Goal: Task Accomplishment & Management: Manage account settings

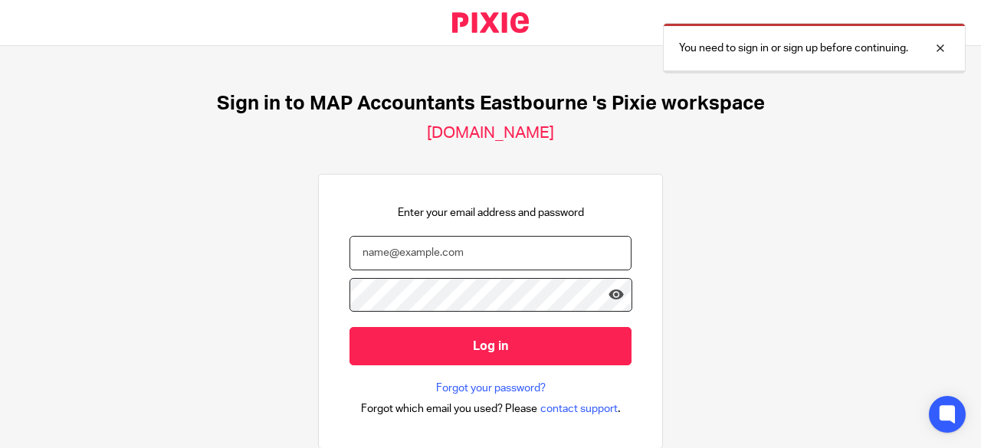
click at [457, 258] on input "email" at bounding box center [491, 253] width 282 height 34
type input "[EMAIL_ADDRESS][DOMAIN_NAME]"
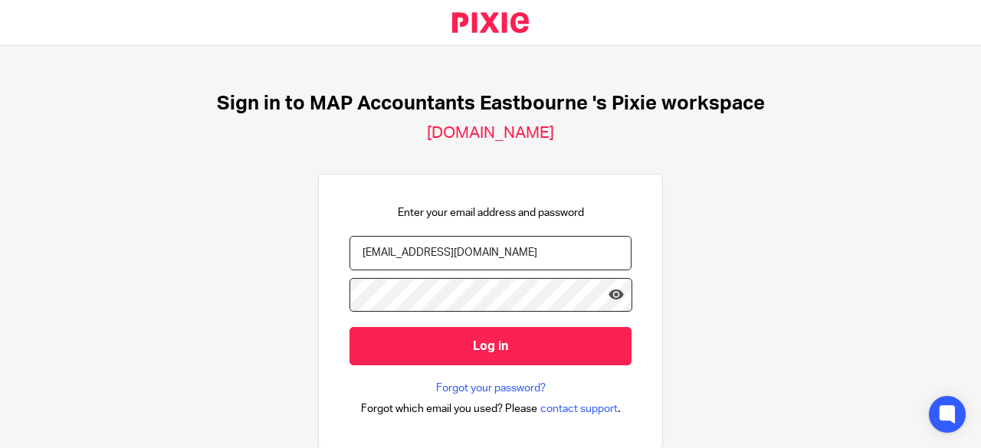
click at [350, 327] on input "Log in" at bounding box center [491, 346] width 282 height 38
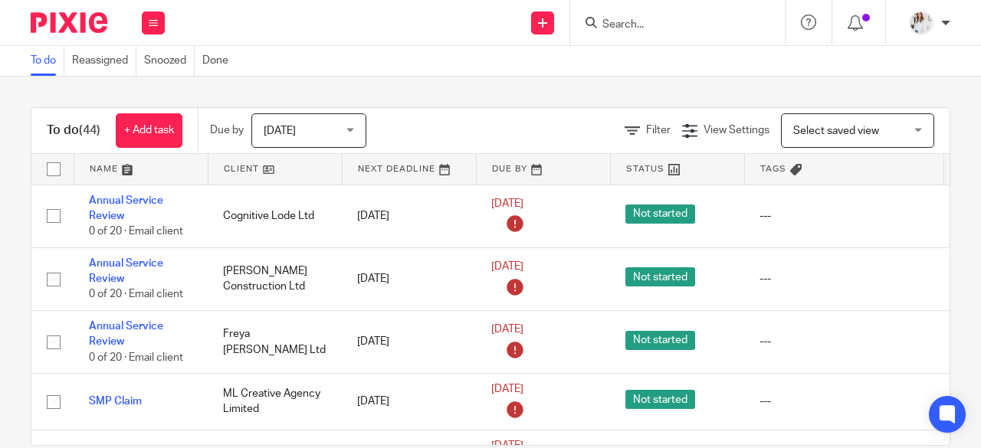
click at [330, 133] on span "[DATE]" at bounding box center [304, 130] width 81 height 32
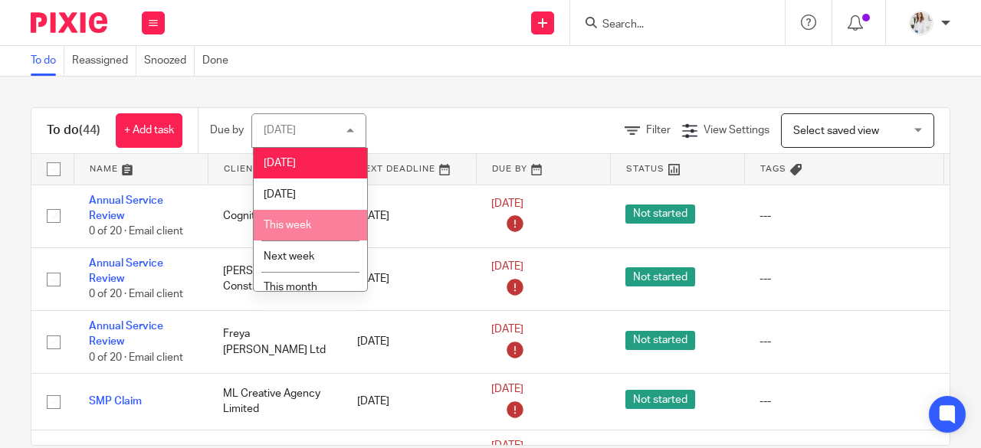
scroll to position [74, 0]
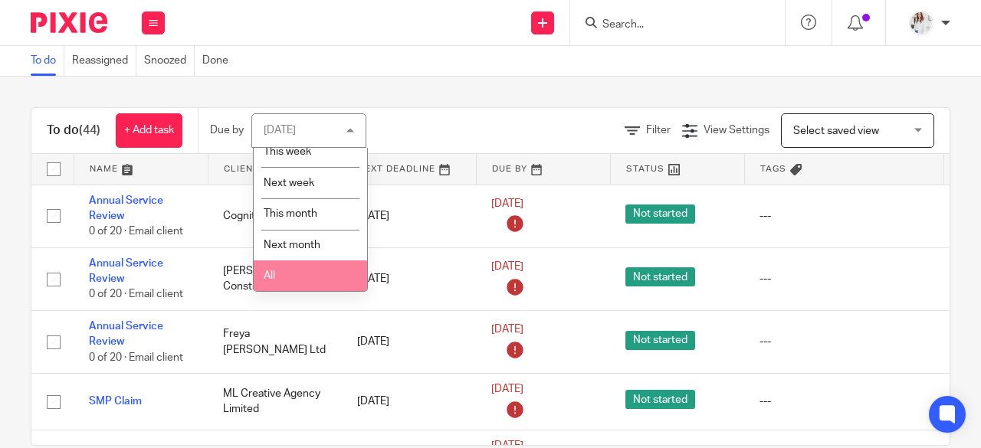
click at [303, 284] on li "All" at bounding box center [310, 276] width 113 height 31
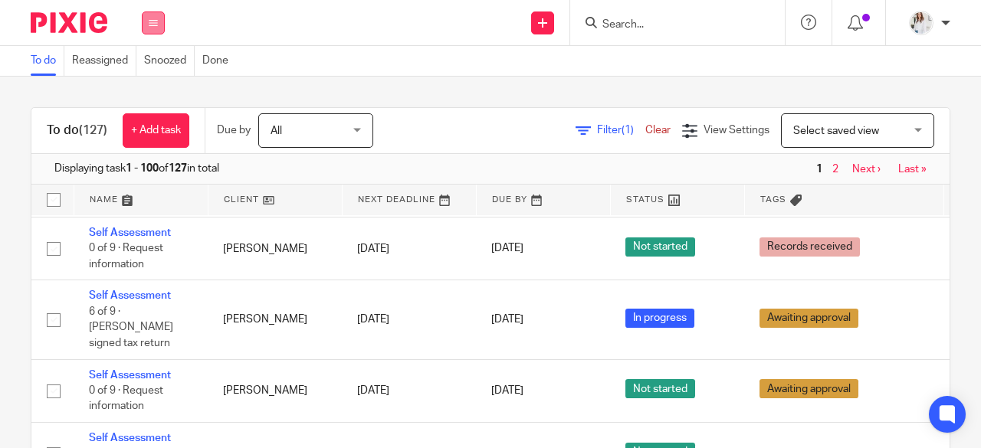
click at [153, 29] on button at bounding box center [153, 22] width 23 height 23
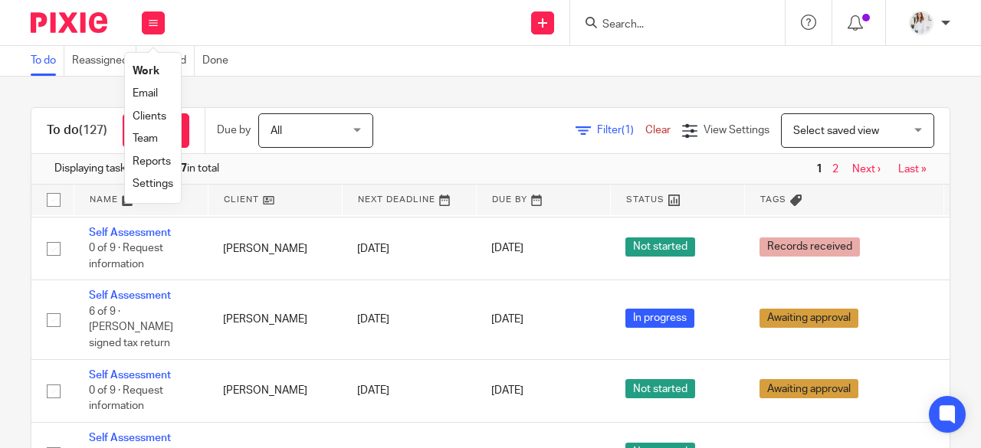
click at [141, 140] on link "Team" at bounding box center [145, 138] width 25 height 11
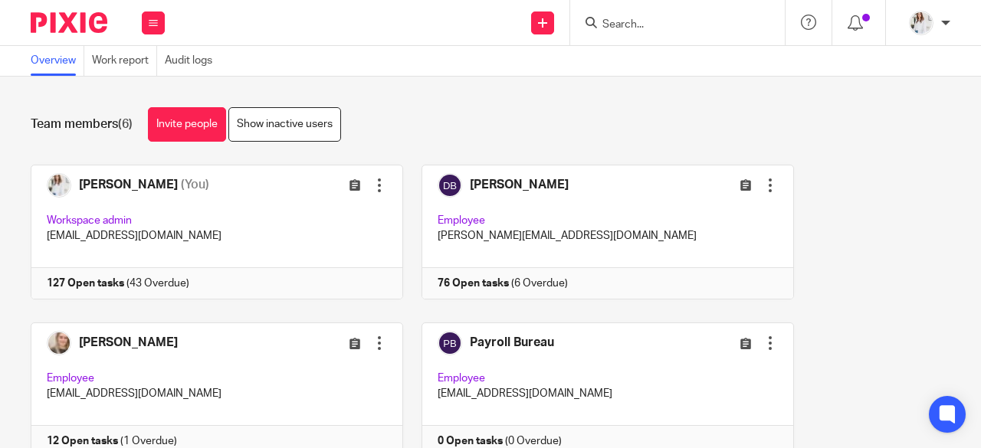
click at [710, 22] on input "Search" at bounding box center [670, 25] width 138 height 14
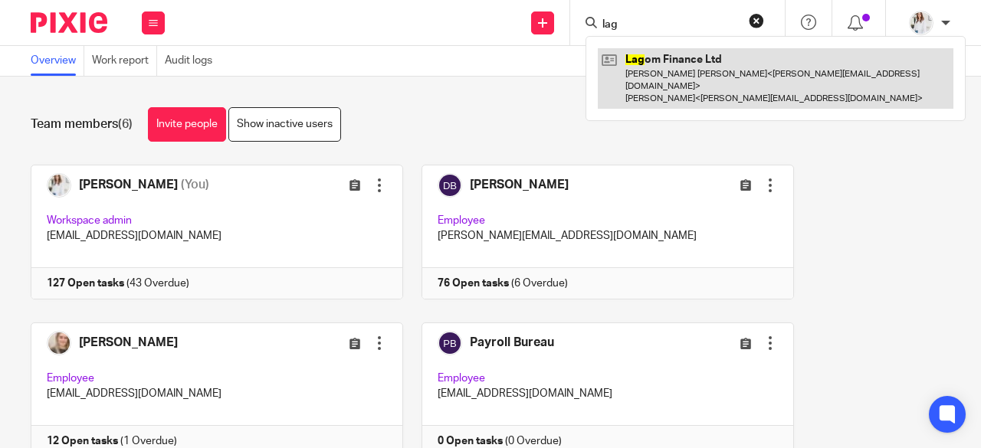
type input "lag"
drag, startPoint x: 761, startPoint y: 87, endPoint x: 722, endPoint y: 62, distance: 45.5
click at [722, 62] on link at bounding box center [776, 78] width 356 height 61
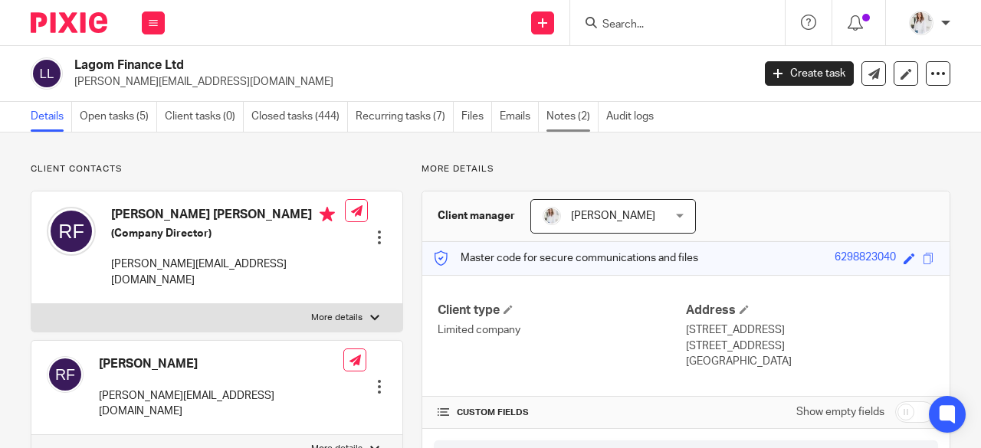
click at [586, 113] on link "Notes (2)" at bounding box center [573, 117] width 52 height 30
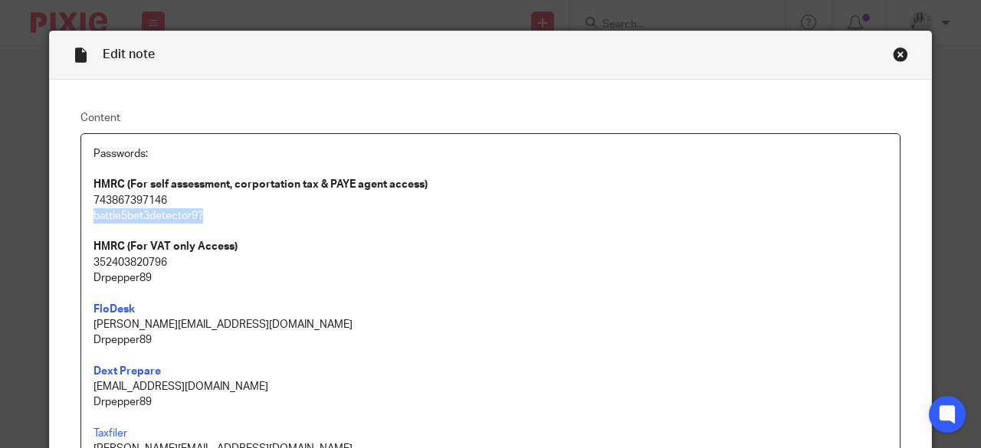
drag, startPoint x: 213, startPoint y: 218, endPoint x: 62, endPoint y: 215, distance: 151.1
click at [62, 215] on div "Content Passwords: HMRC (For self assessment, corportation tax & PAYE agent acc…" at bounding box center [491, 372] width 882 height 585
copy p "battle5bet3detector9?"
click at [893, 51] on div "Close this dialog window" at bounding box center [900, 54] width 15 height 15
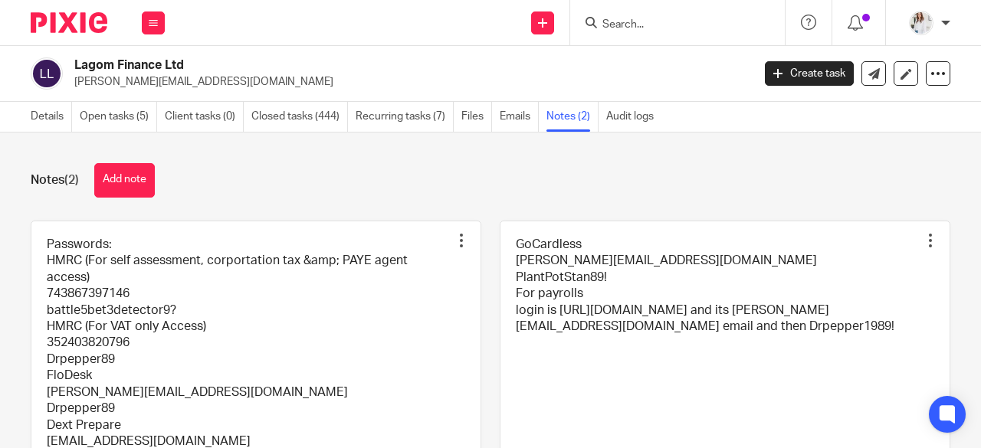
click at [147, 28] on button at bounding box center [153, 22] width 23 height 23
click at [147, 75] on link "Work" at bounding box center [145, 71] width 25 height 11
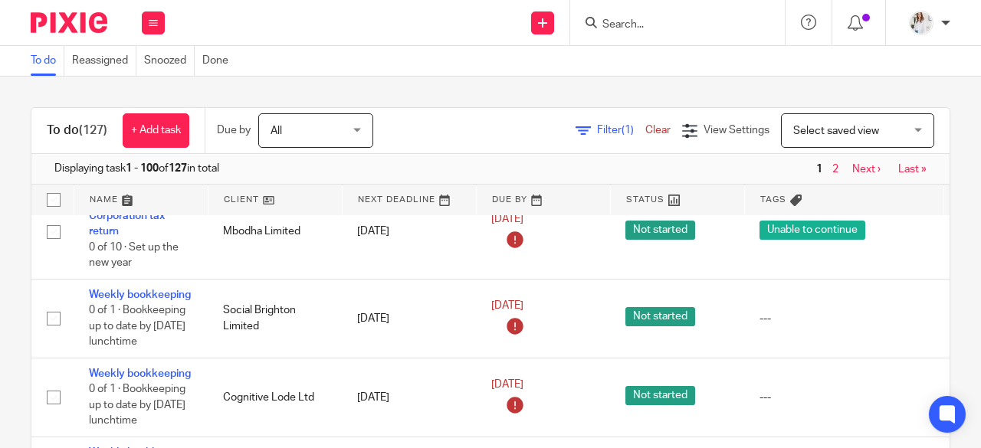
scroll to position [519, 0]
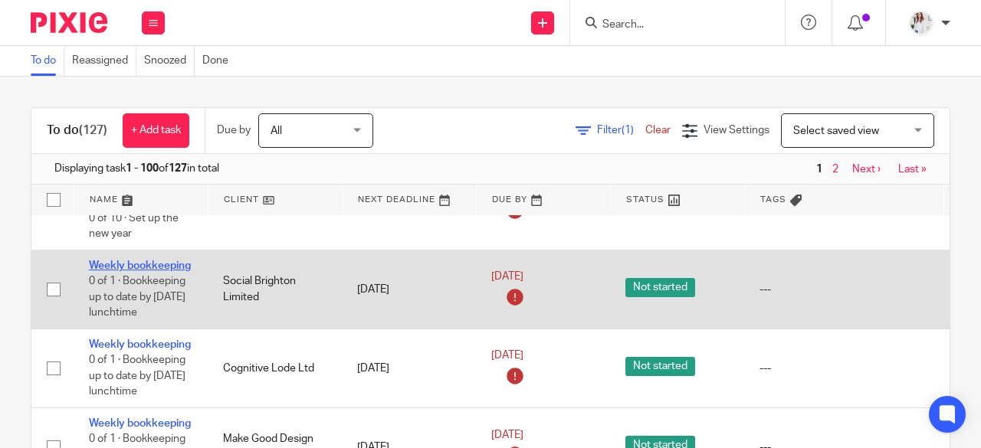
click at [156, 264] on link "Weekly bookkeeping" at bounding box center [140, 266] width 102 height 11
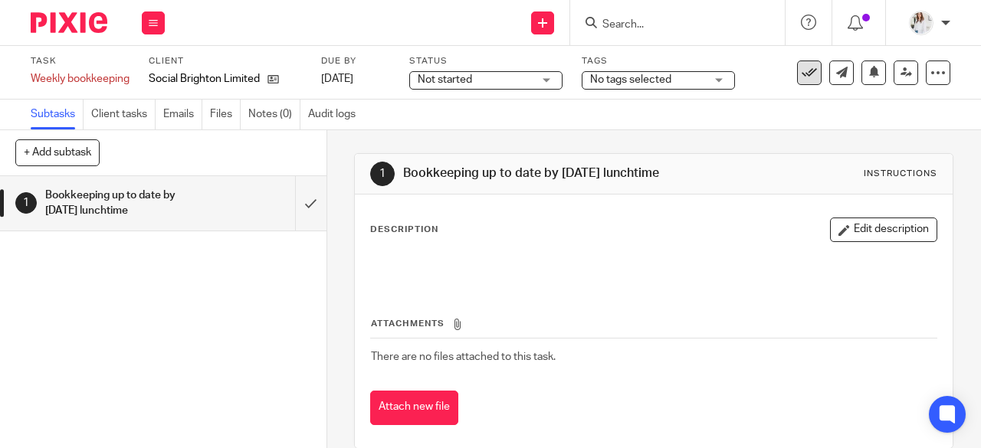
click at [803, 68] on icon at bounding box center [809, 72] width 15 height 15
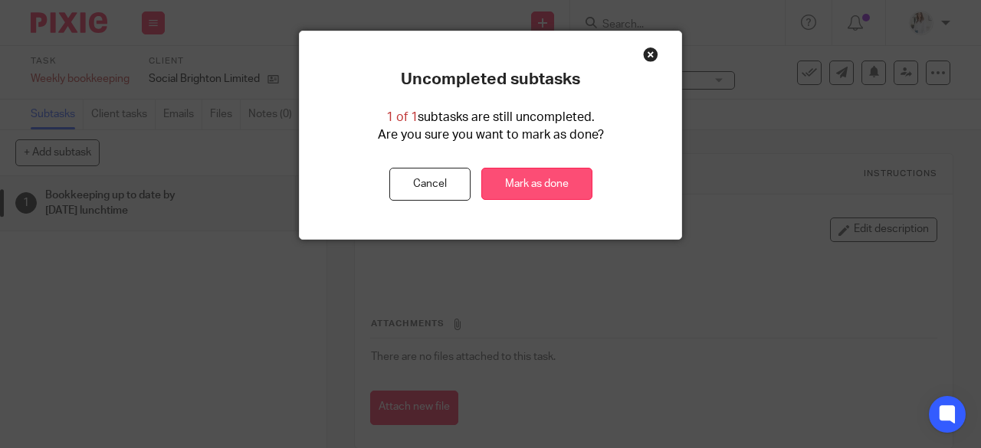
click at [484, 183] on link "Mark as done" at bounding box center [536, 184] width 111 height 33
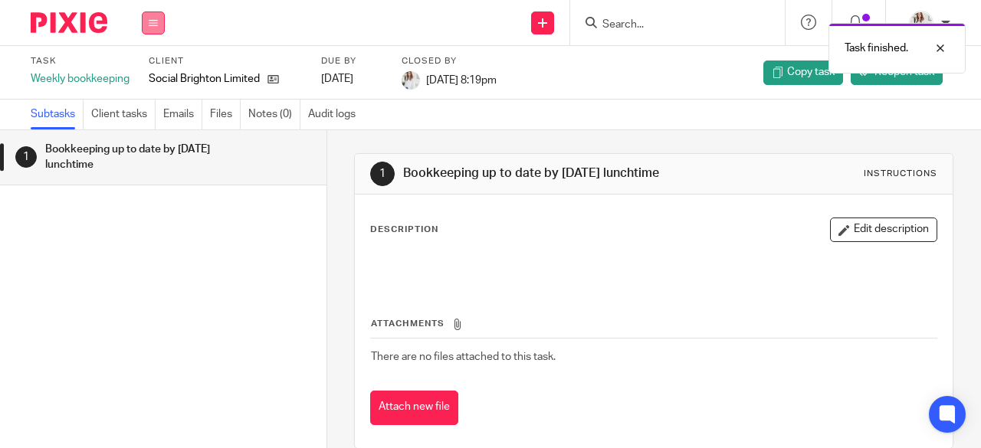
click at [156, 29] on button at bounding box center [153, 22] width 23 height 23
click at [150, 65] on li "Work" at bounding box center [153, 72] width 41 height 22
click at [154, 67] on link "Work" at bounding box center [146, 71] width 27 height 11
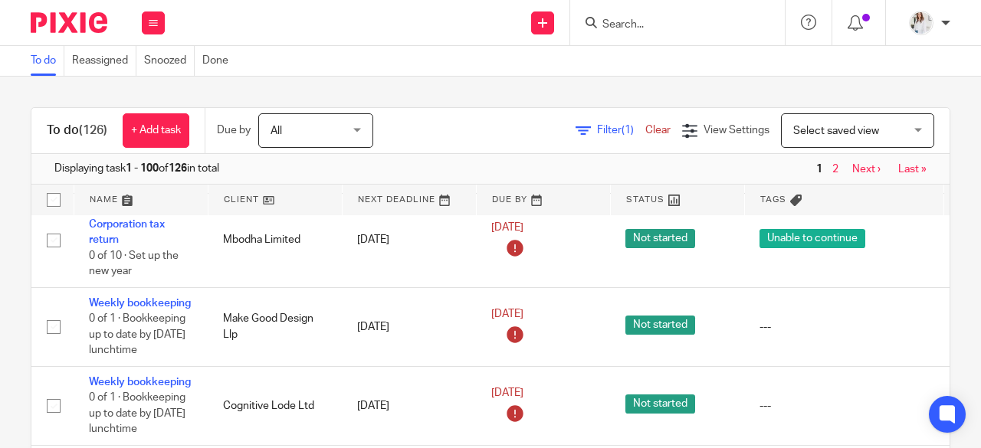
scroll to position [496, 0]
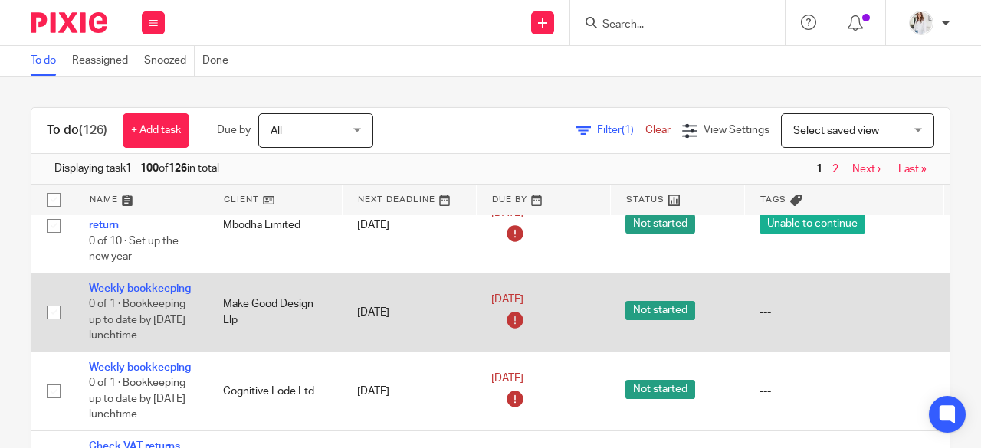
click at [172, 286] on link "Weekly bookkeeping" at bounding box center [140, 289] width 102 height 11
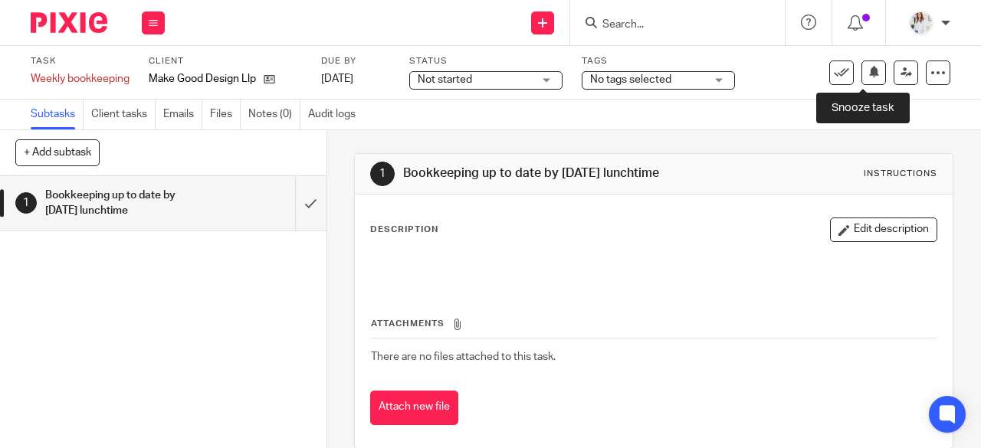
click at [816, 64] on div "See template in use Advanced task editor Copy task Change schedule Delete" at bounding box center [836, 73] width 230 height 25
click at [830, 67] on button at bounding box center [842, 73] width 25 height 25
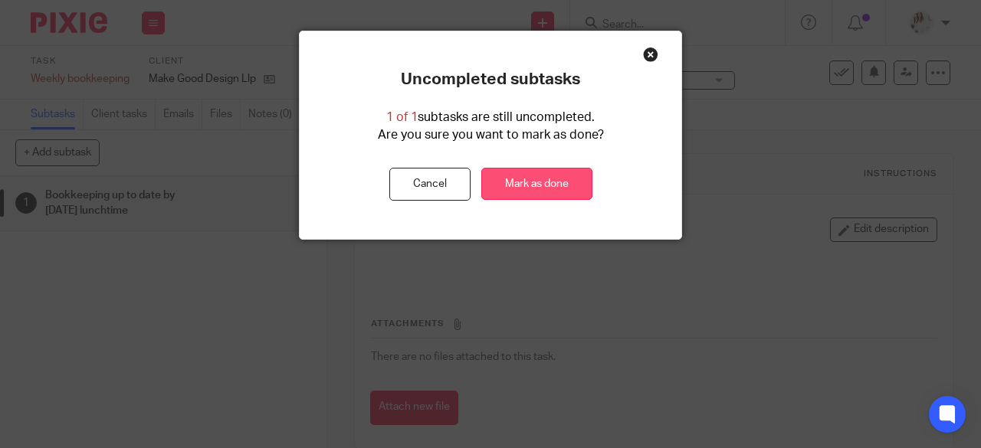
click at [546, 183] on link "Mark as done" at bounding box center [536, 184] width 111 height 33
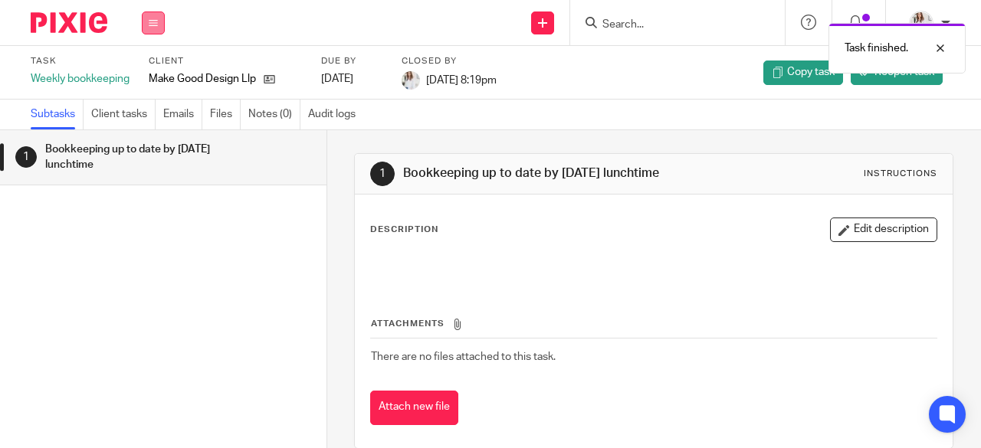
click at [147, 28] on button at bounding box center [153, 22] width 23 height 23
click at [142, 74] on link "Work" at bounding box center [146, 71] width 27 height 11
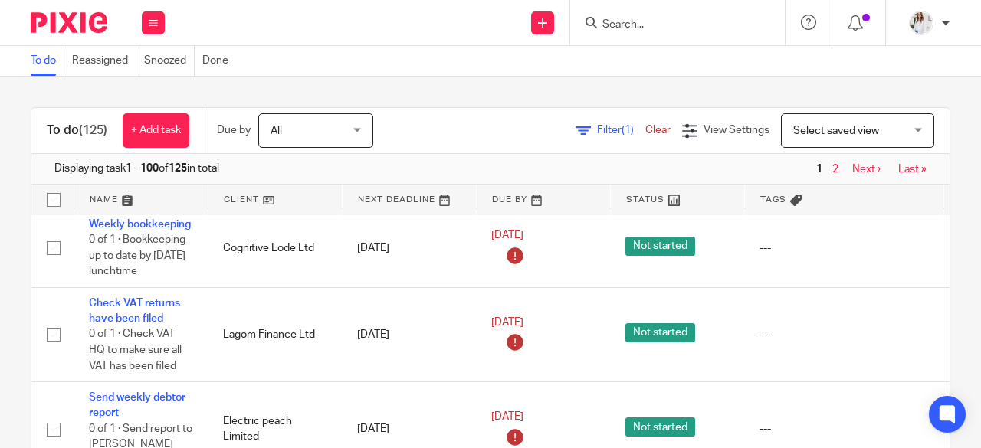
scroll to position [531, 0]
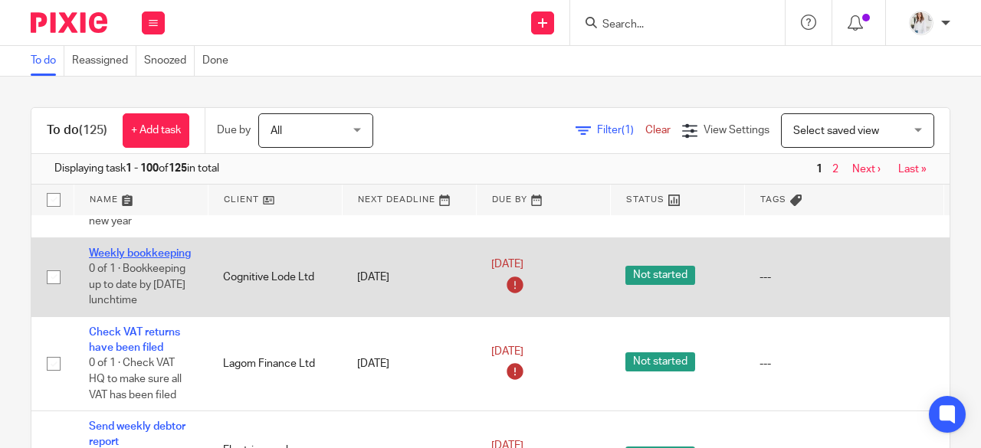
click at [162, 251] on link "Weekly bookkeeping" at bounding box center [140, 253] width 102 height 11
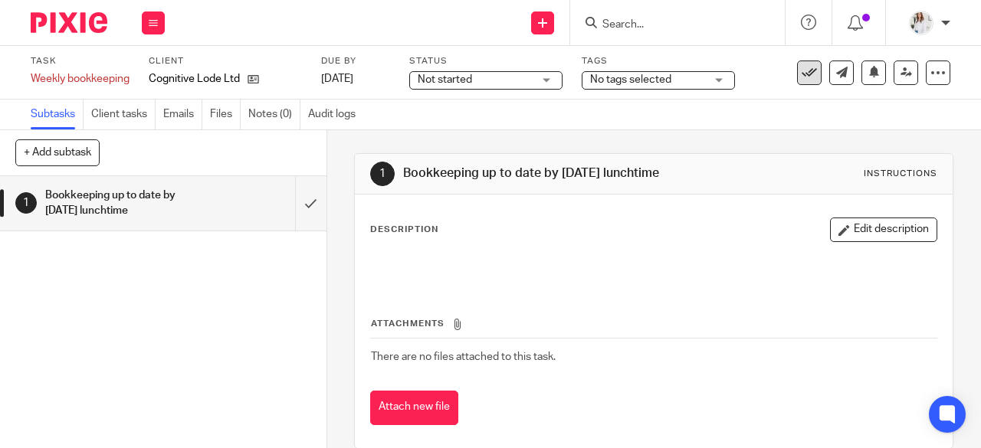
click at [802, 77] on icon at bounding box center [809, 72] width 15 height 15
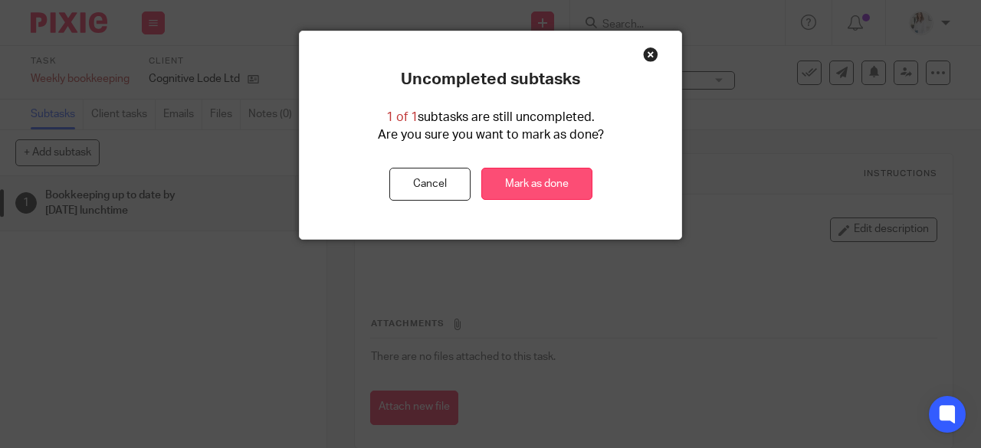
click at [518, 190] on link "Mark as done" at bounding box center [536, 184] width 111 height 33
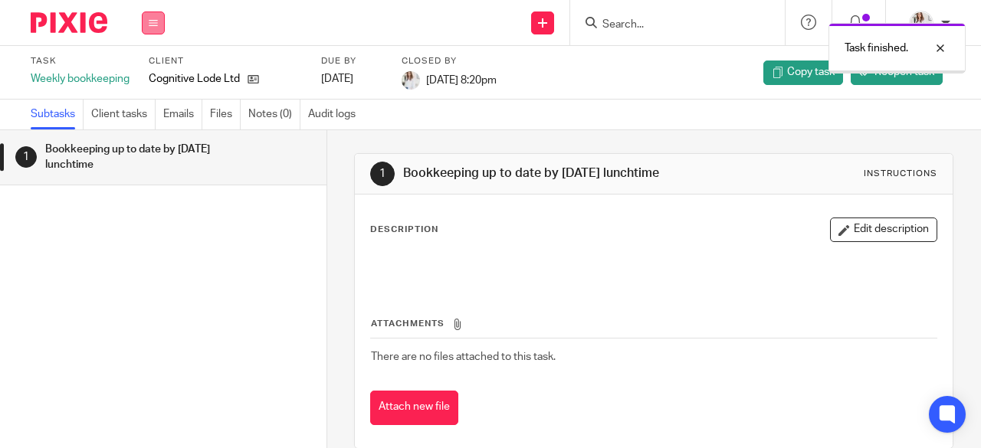
click at [153, 25] on icon at bounding box center [153, 22] width 9 height 9
click at [155, 67] on link "Work" at bounding box center [146, 71] width 27 height 11
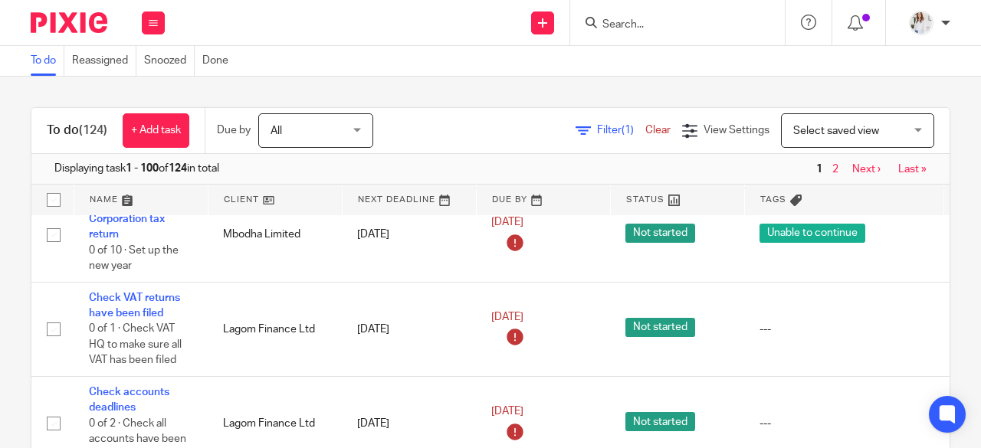
scroll to position [515, 0]
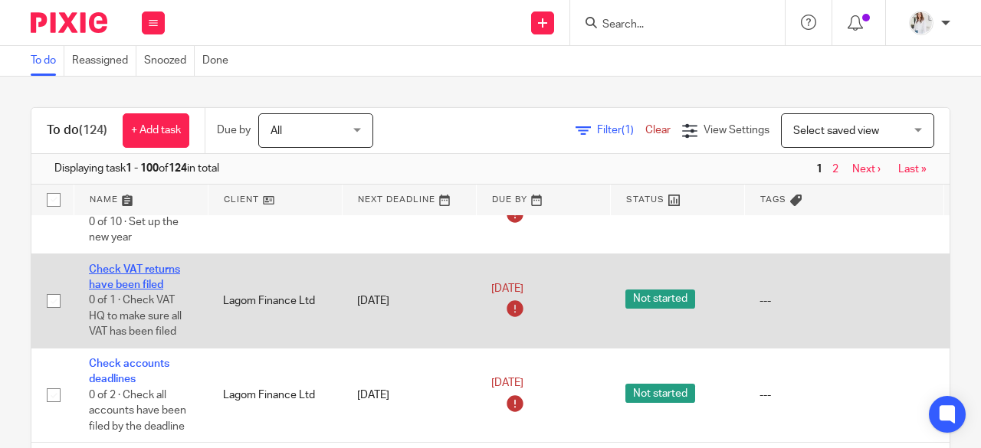
click at [150, 284] on link "Check VAT returns have been filed" at bounding box center [134, 277] width 91 height 26
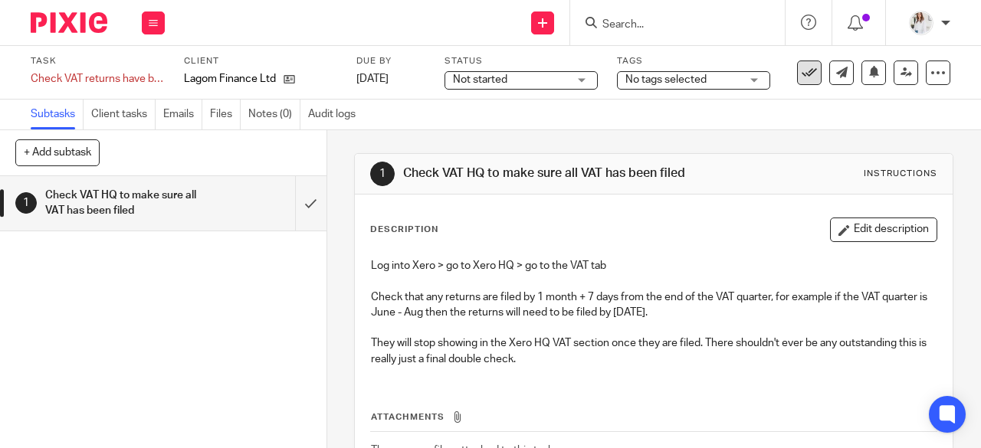
click at [802, 77] on icon at bounding box center [809, 72] width 15 height 15
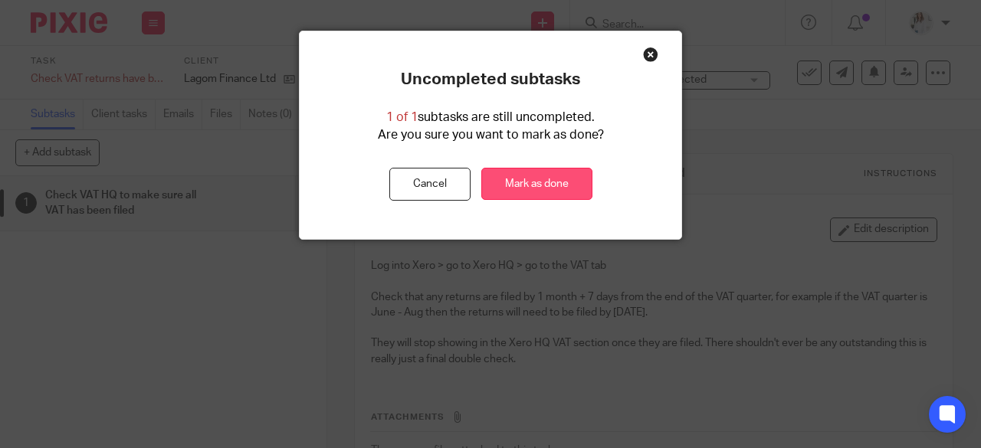
click at [560, 179] on link "Mark as done" at bounding box center [536, 184] width 111 height 33
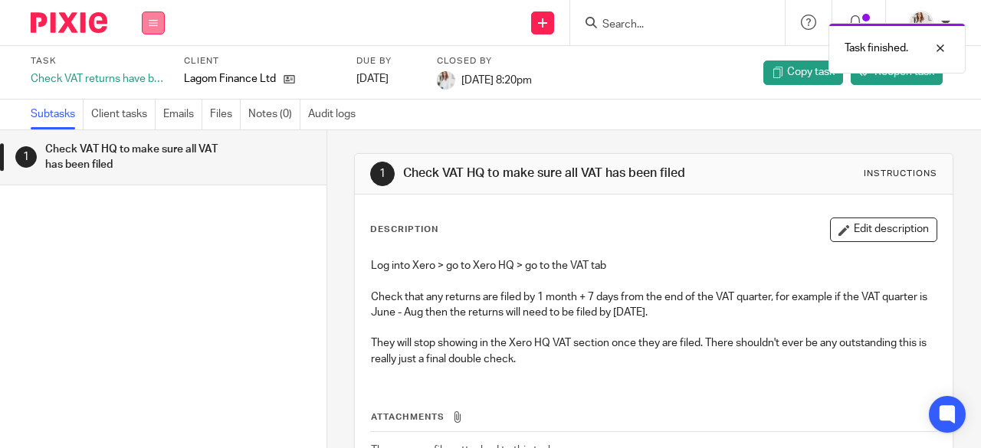
click at [150, 21] on icon at bounding box center [153, 22] width 9 height 9
click at [139, 68] on link "Work" at bounding box center [146, 71] width 27 height 11
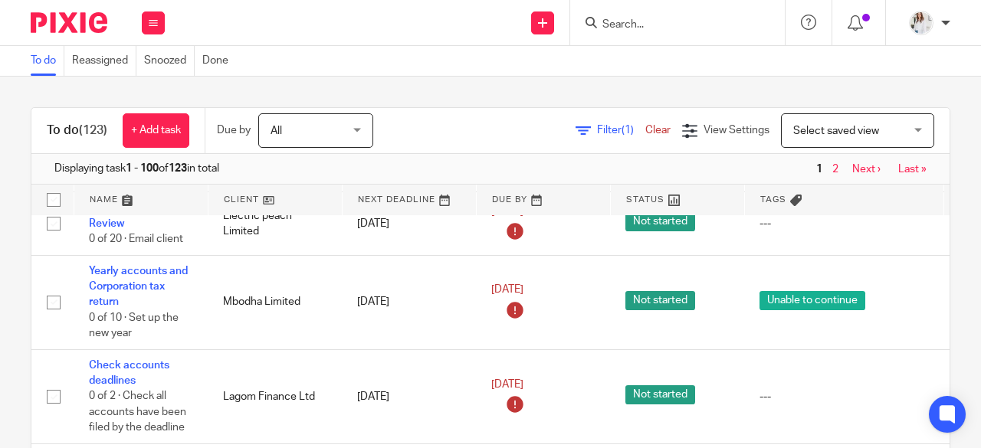
scroll to position [470, 0]
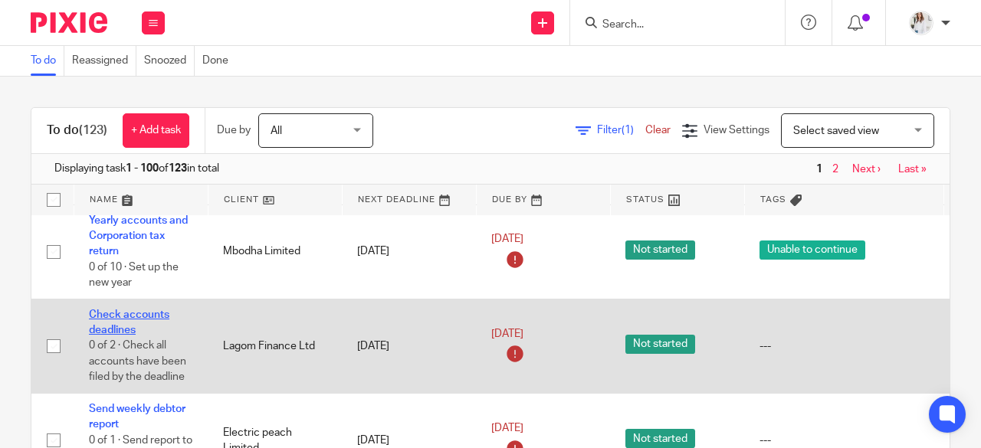
click at [138, 316] on link "Check accounts deadlines" at bounding box center [129, 323] width 80 height 26
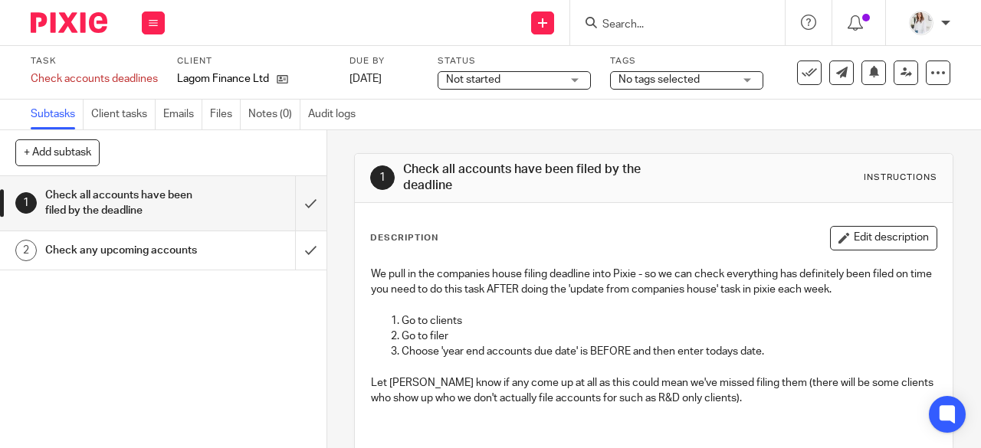
click at [802, 84] on button at bounding box center [809, 73] width 25 height 25
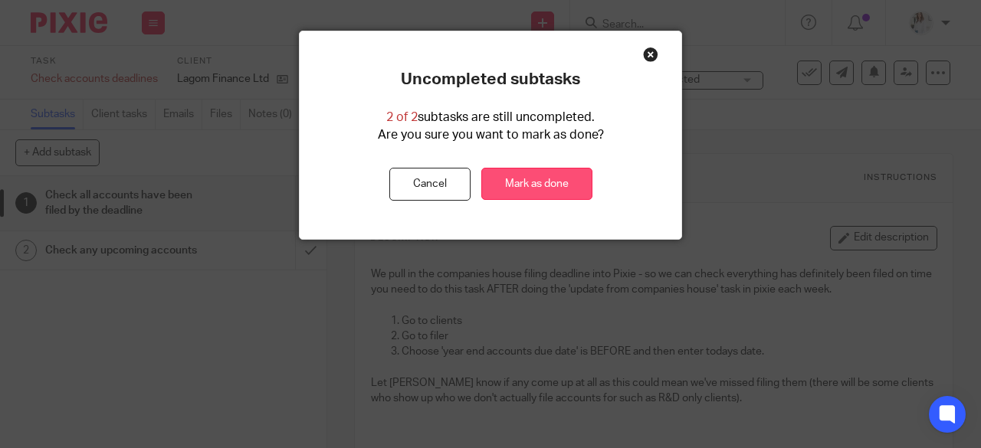
click at [552, 186] on link "Mark as done" at bounding box center [536, 184] width 111 height 33
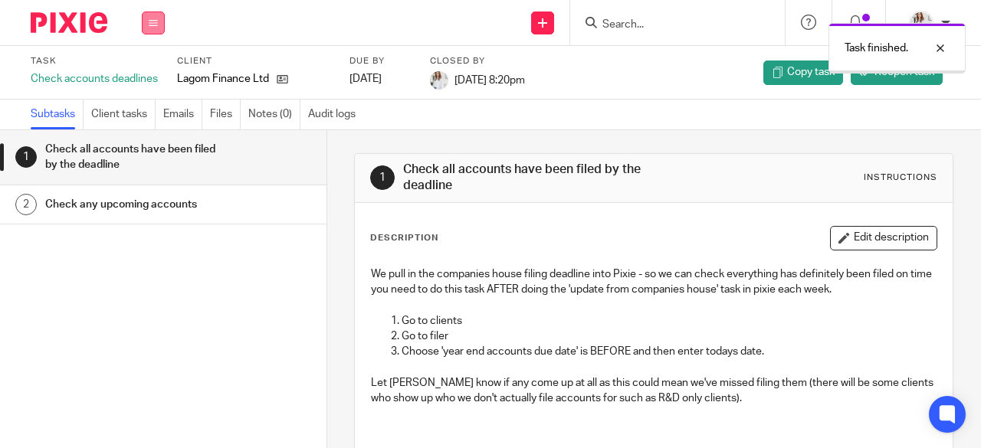
click at [153, 25] on icon at bounding box center [153, 22] width 9 height 9
click at [144, 67] on link "Work" at bounding box center [146, 71] width 27 height 11
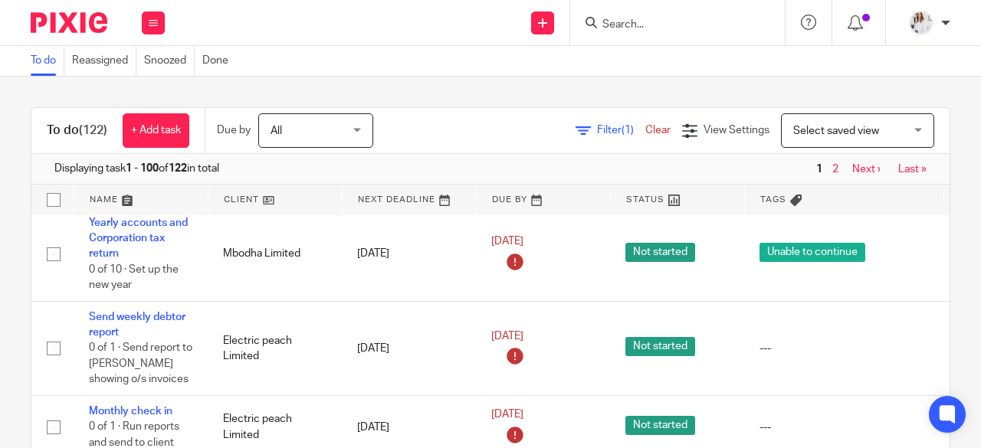
scroll to position [497, 0]
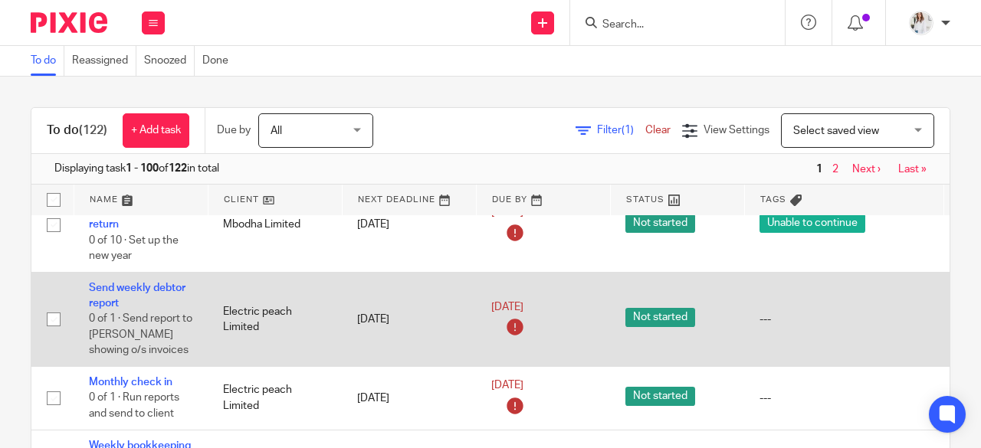
click at [126, 292] on td "Send weekly debtor report 0 of 1 · Send report to [PERSON_NAME] showing o/s inv…" at bounding box center [141, 319] width 134 height 94
click at [126, 284] on link "Send weekly debtor report" at bounding box center [137, 296] width 97 height 26
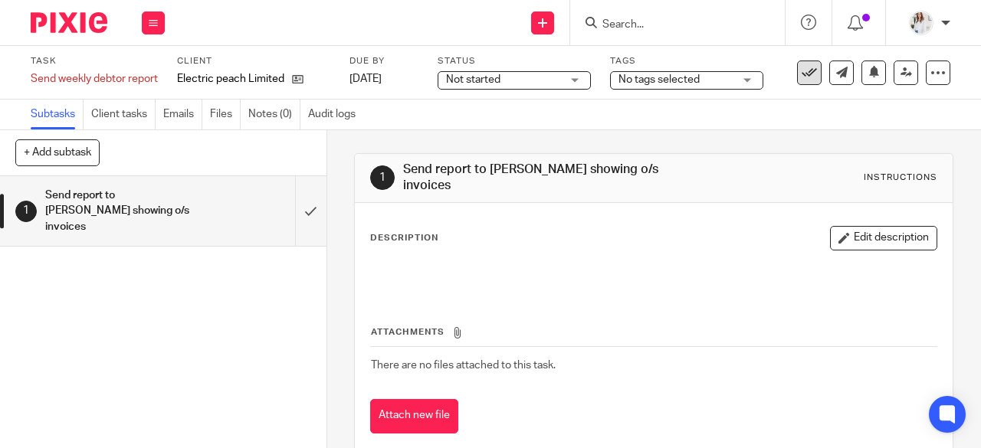
click at [802, 67] on icon at bounding box center [809, 72] width 15 height 15
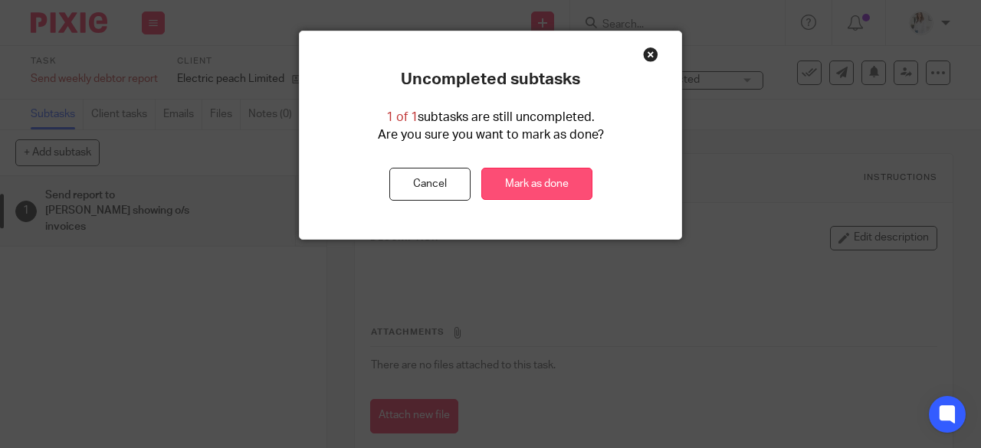
click at [550, 191] on link "Mark as done" at bounding box center [536, 184] width 111 height 33
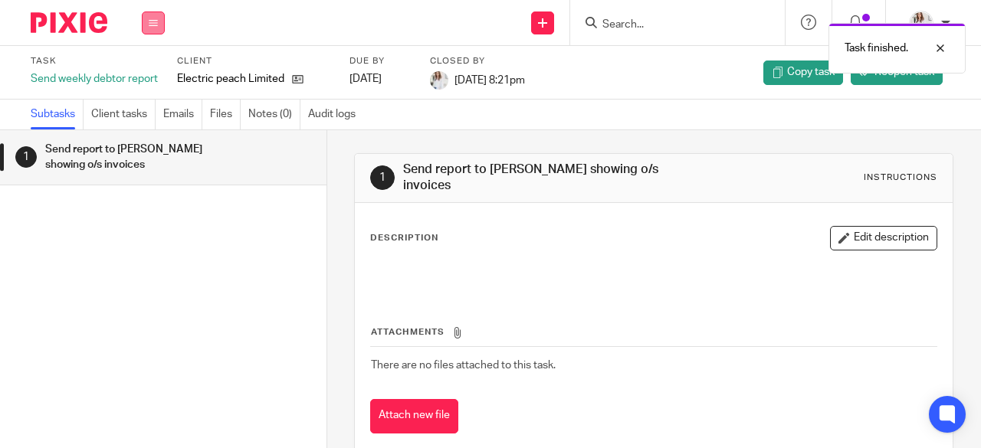
click at [153, 22] on icon at bounding box center [153, 22] width 9 height 9
click at [147, 73] on link "Work" at bounding box center [146, 71] width 27 height 11
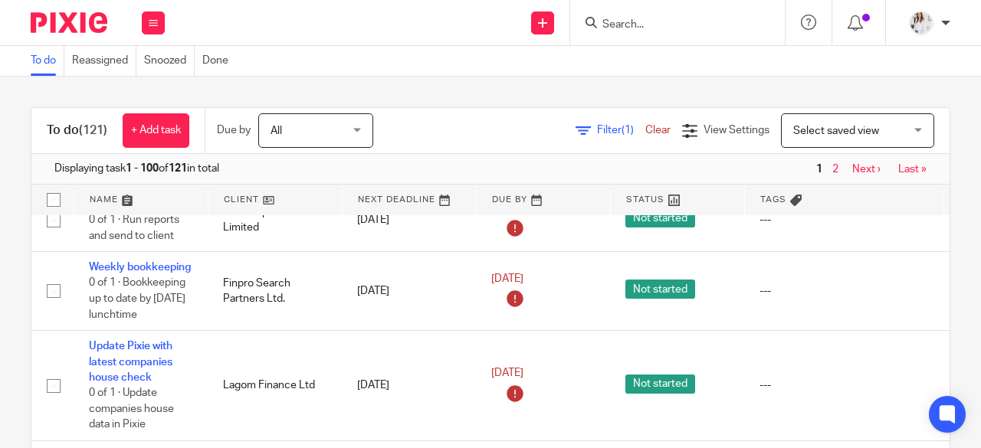
scroll to position [508, 0]
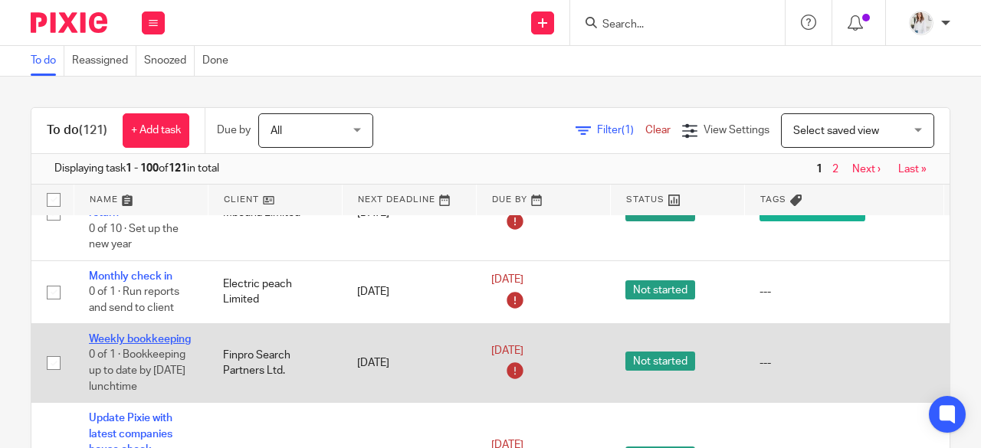
click at [162, 342] on link "Weekly bookkeeping" at bounding box center [140, 339] width 102 height 11
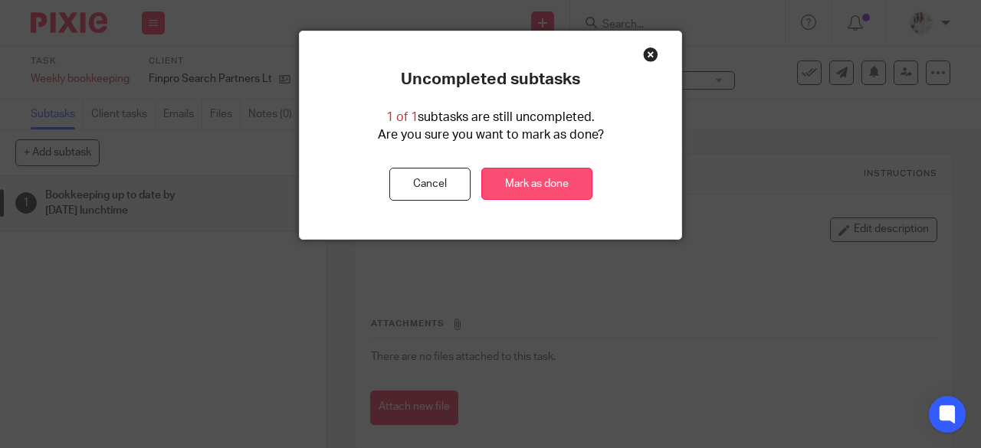
click at [545, 188] on link "Mark as done" at bounding box center [536, 184] width 111 height 33
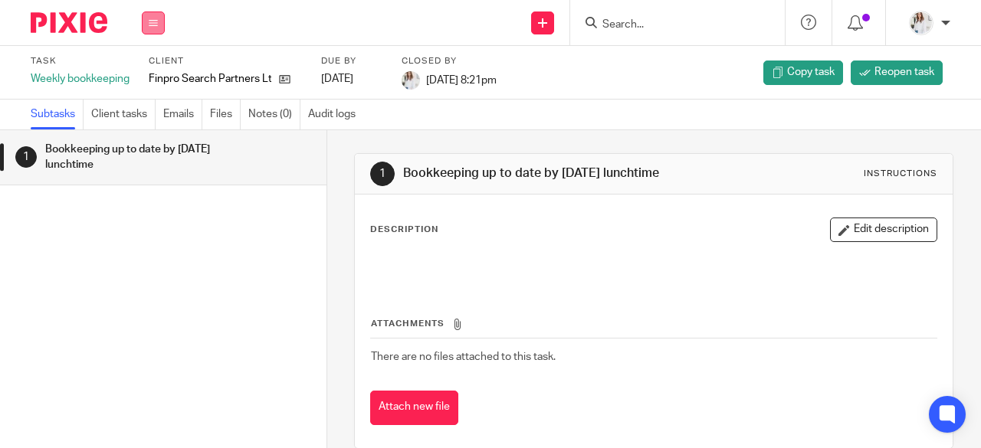
click at [159, 27] on button at bounding box center [153, 22] width 23 height 23
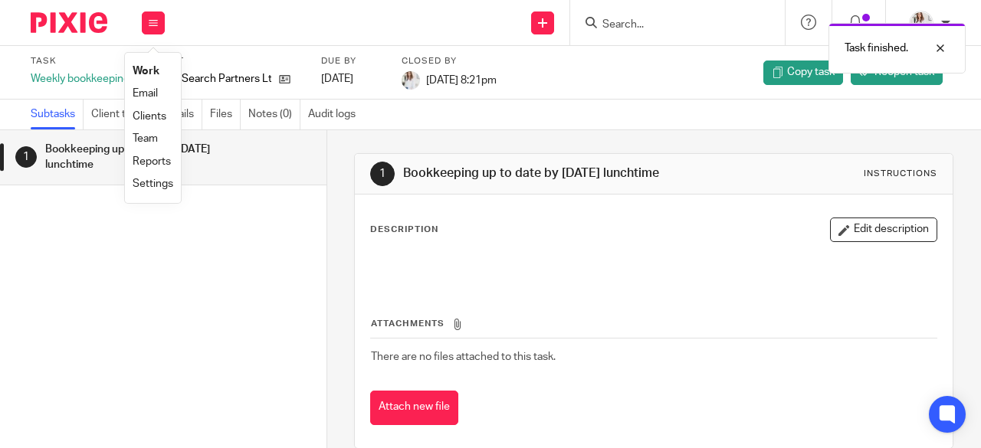
click at [155, 66] on link "Work" at bounding box center [146, 71] width 27 height 11
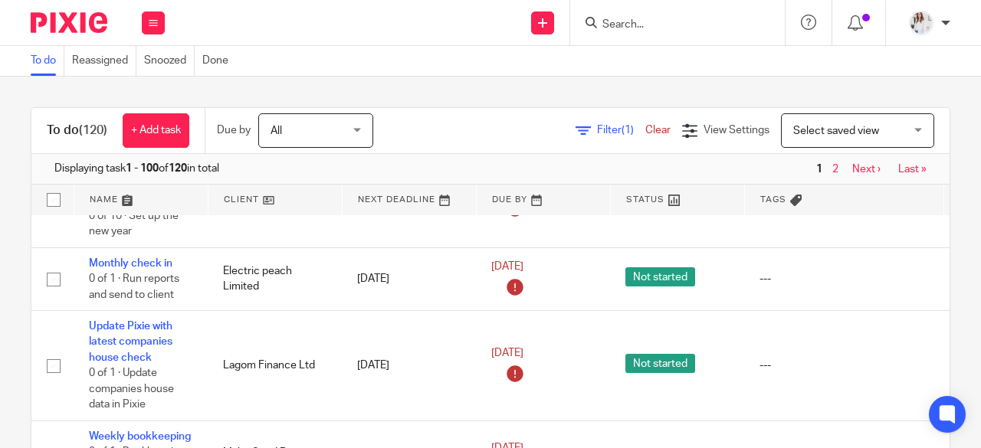
scroll to position [536, 0]
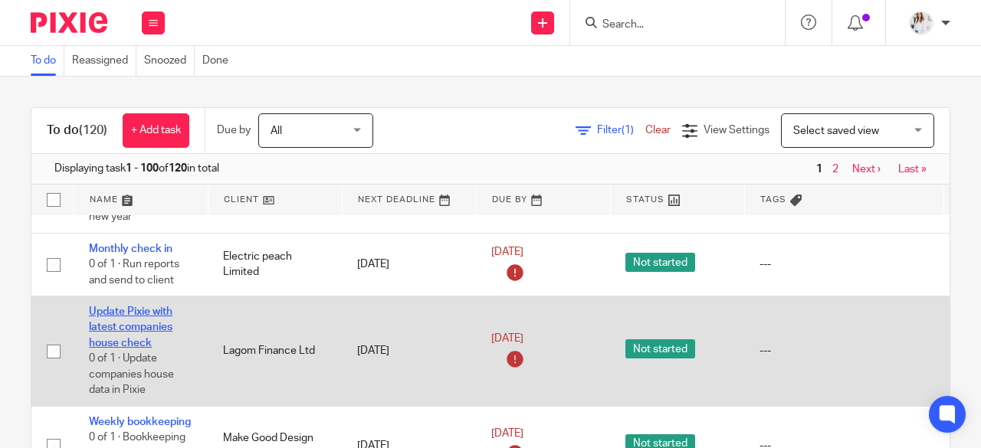
click at [99, 320] on link "Update Pixie with latest companies house check" at bounding box center [131, 328] width 84 height 42
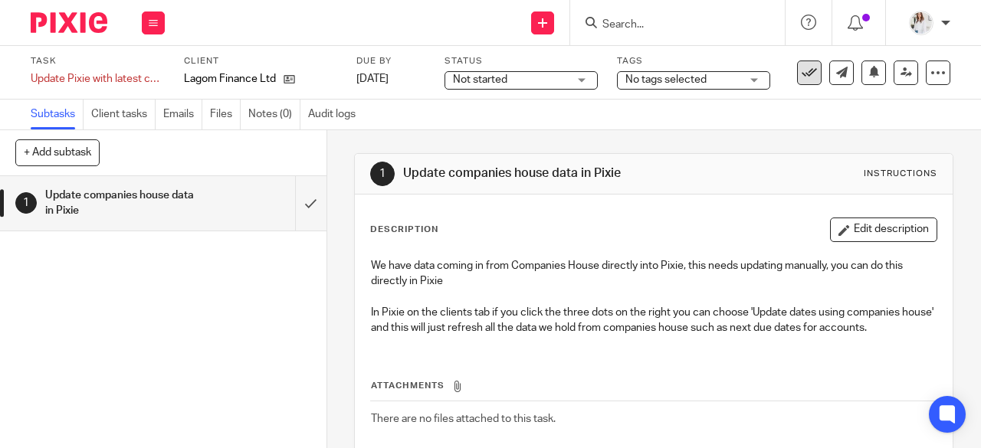
click at [797, 80] on button at bounding box center [809, 73] width 25 height 25
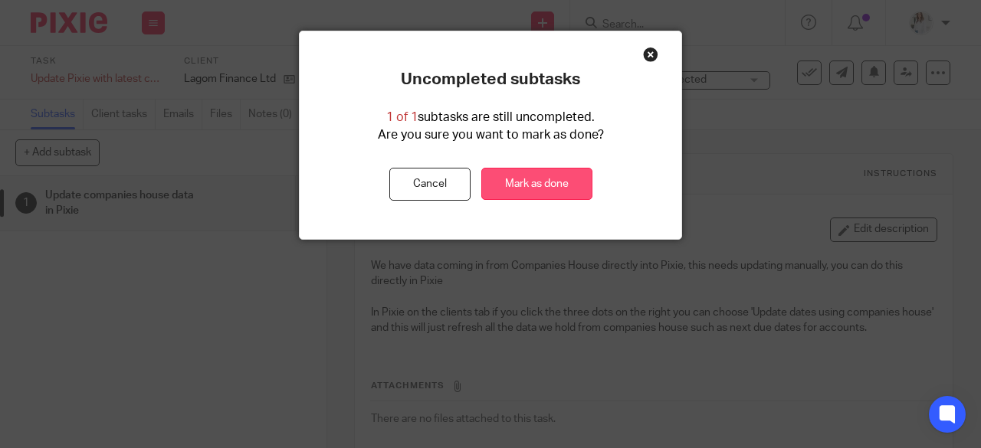
click at [558, 188] on link "Mark as done" at bounding box center [536, 184] width 111 height 33
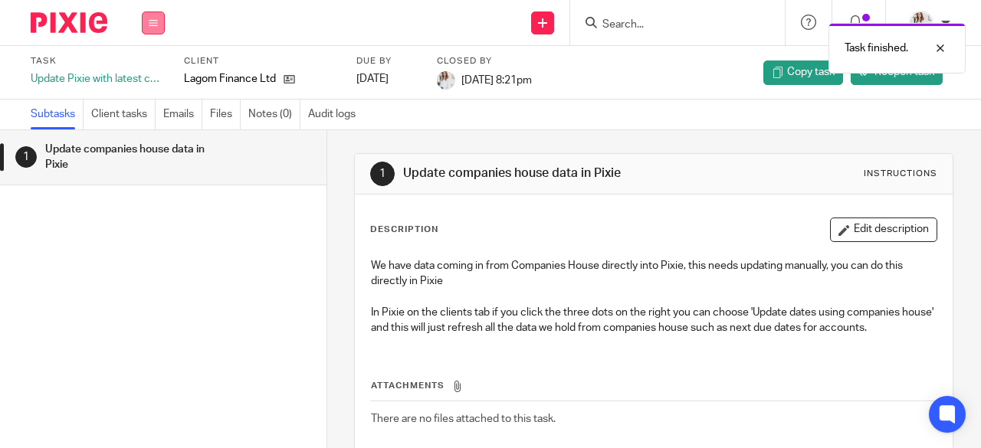
click at [164, 25] on button at bounding box center [153, 22] width 23 height 23
click at [149, 67] on link "Work" at bounding box center [146, 71] width 27 height 11
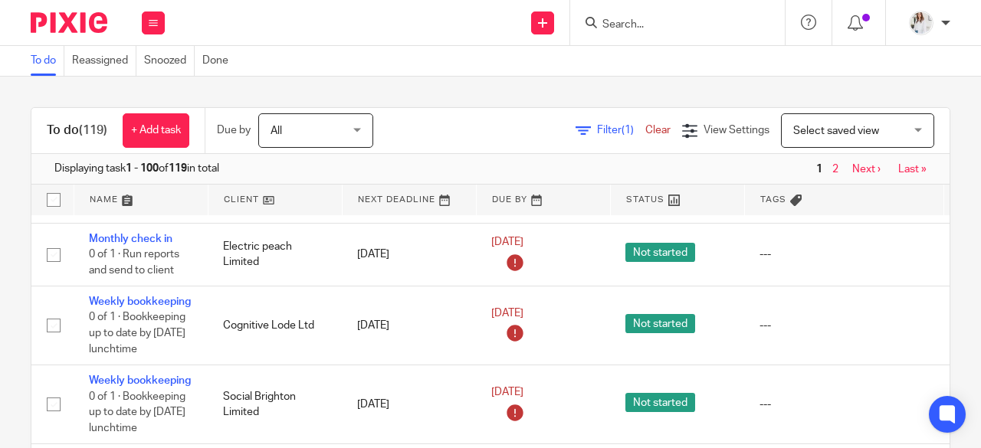
scroll to position [560, 0]
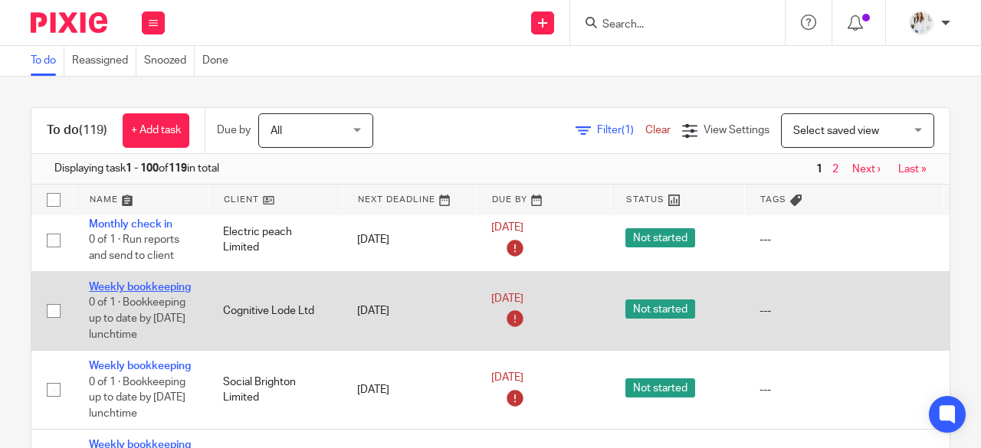
click at [148, 287] on link "Weekly bookkeeping" at bounding box center [140, 287] width 102 height 11
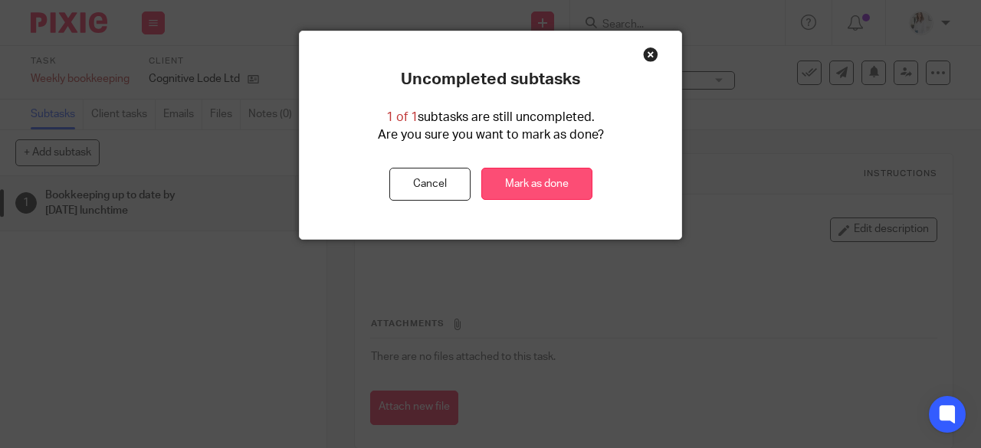
click at [527, 187] on link "Mark as done" at bounding box center [536, 184] width 111 height 33
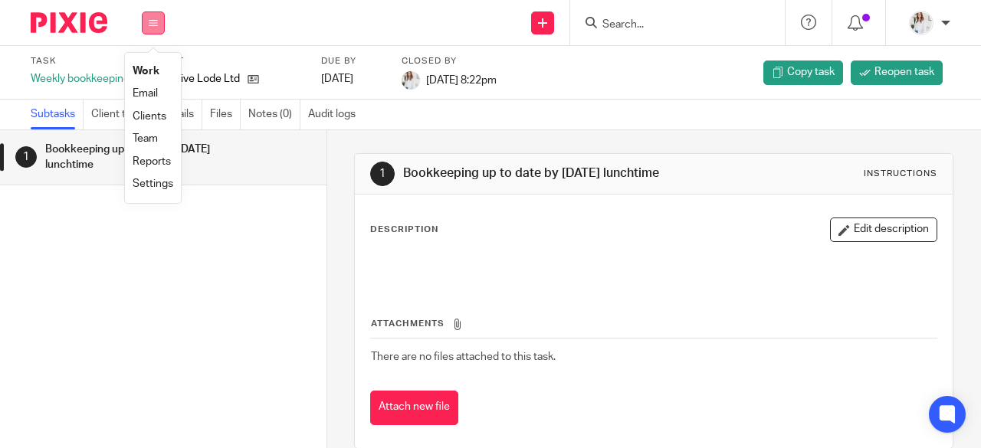
click at [156, 27] on icon at bounding box center [153, 22] width 9 height 9
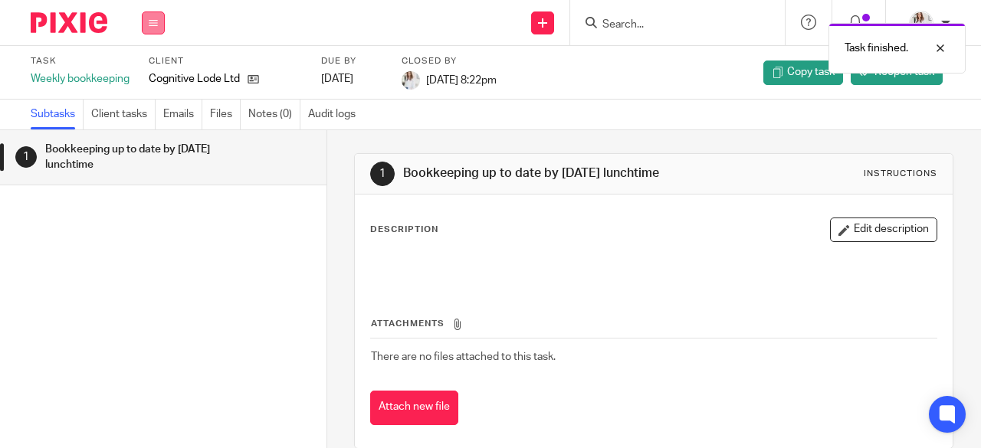
click at [152, 34] on button at bounding box center [153, 22] width 23 height 23
click at [143, 71] on link "Work" at bounding box center [146, 71] width 27 height 11
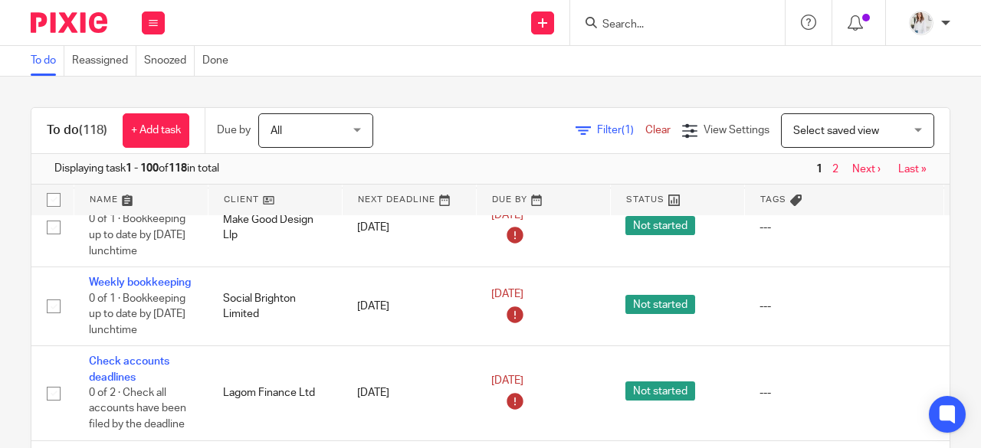
scroll to position [517, 0]
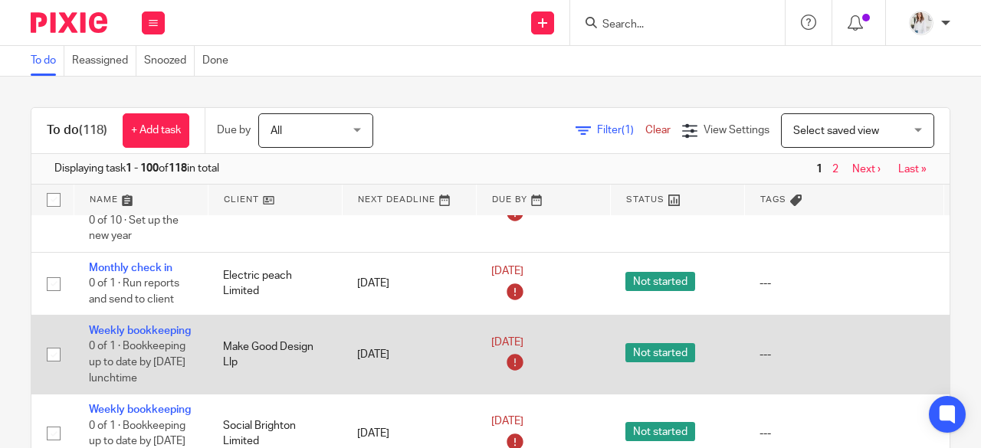
click at [122, 333] on link "Weekly bookkeeping" at bounding box center [140, 331] width 102 height 11
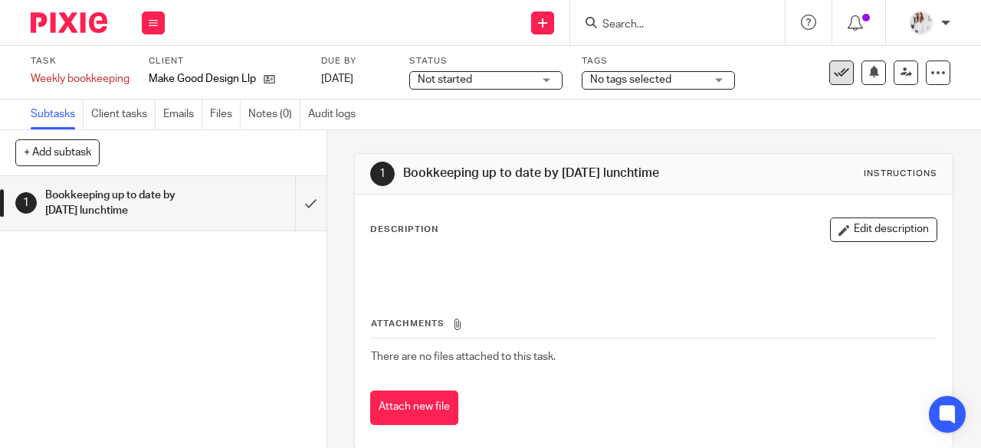
click at [834, 77] on icon at bounding box center [841, 72] width 15 height 15
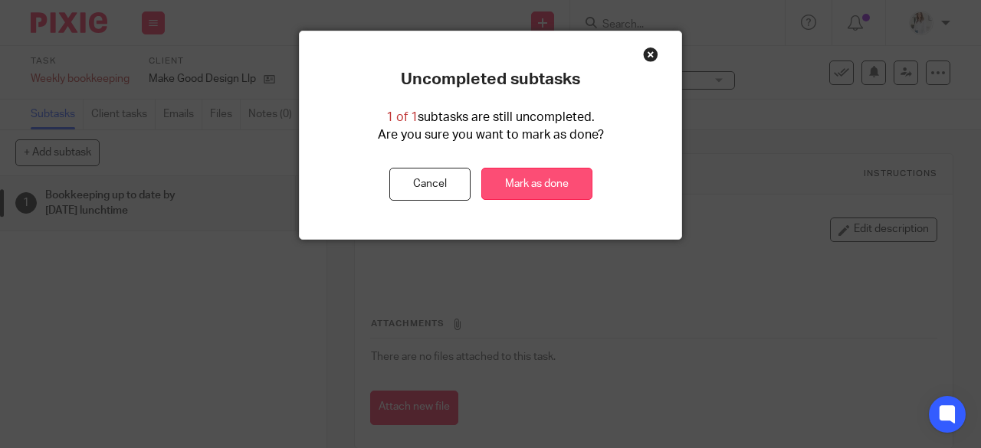
click at [541, 172] on link "Mark as done" at bounding box center [536, 184] width 111 height 33
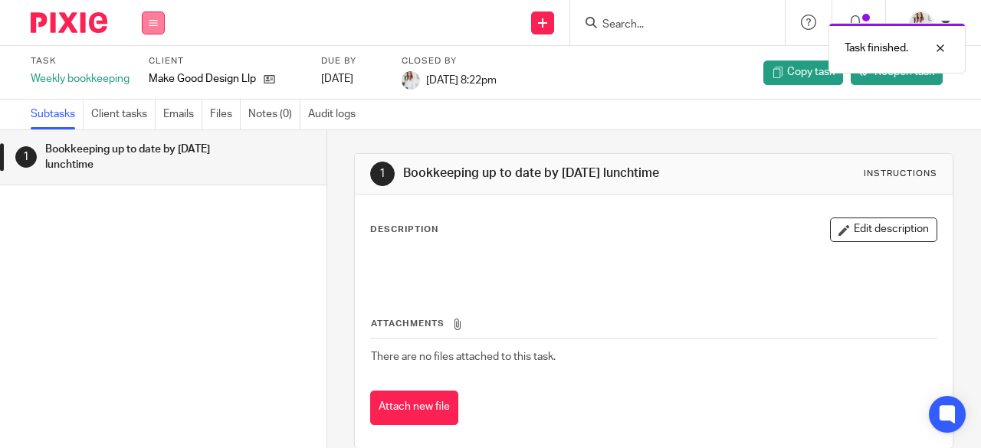
click at [145, 15] on button at bounding box center [153, 22] width 23 height 23
click at [139, 74] on link "Work" at bounding box center [146, 71] width 27 height 11
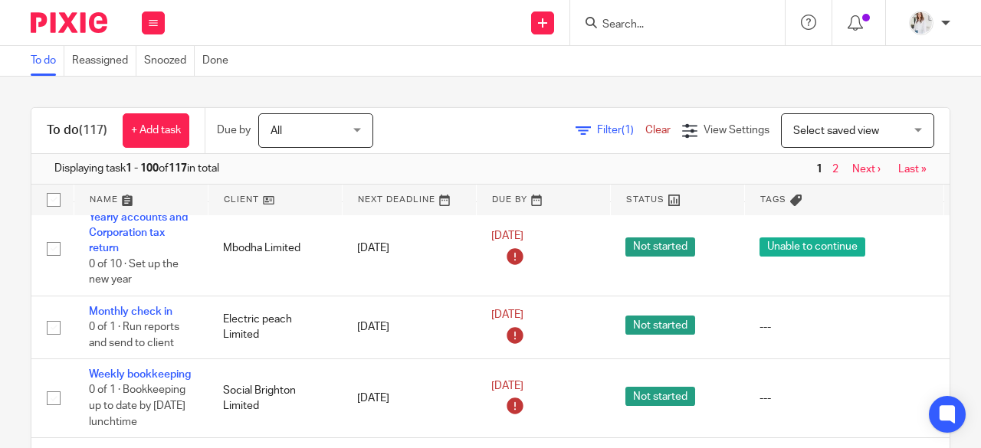
scroll to position [544, 0]
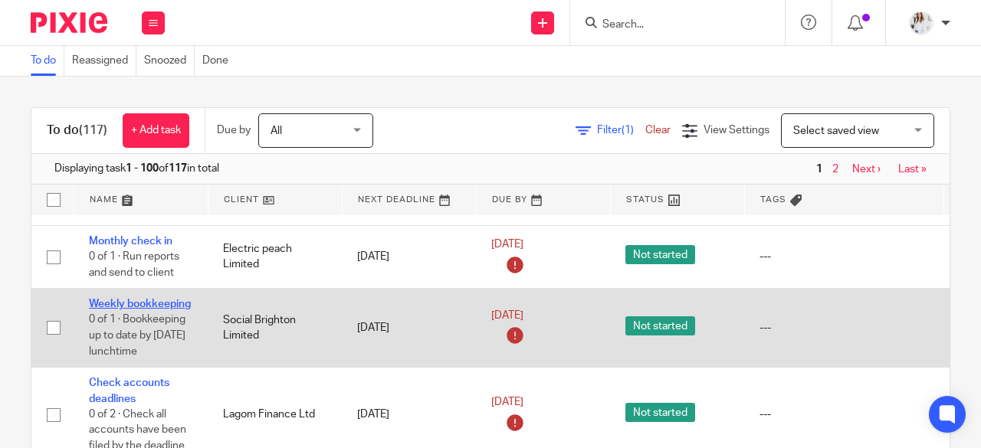
click at [158, 301] on link "Weekly bookkeeping" at bounding box center [140, 304] width 102 height 11
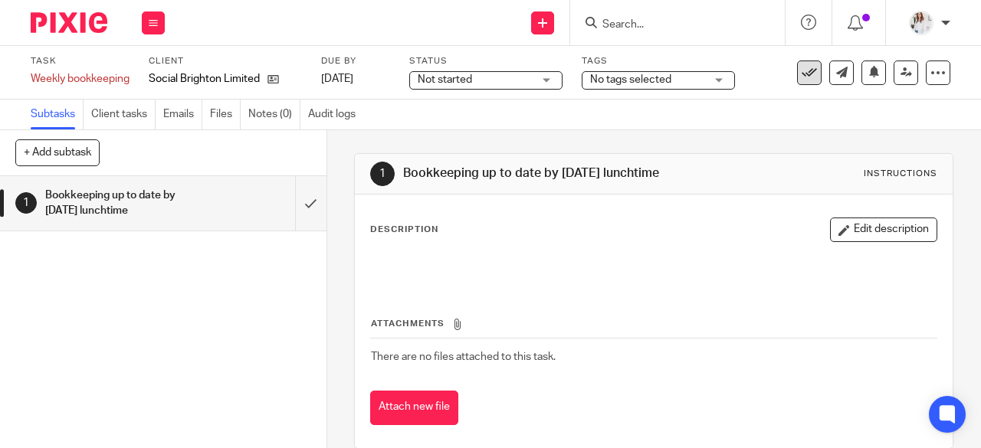
click at [802, 73] on icon at bounding box center [809, 72] width 15 height 15
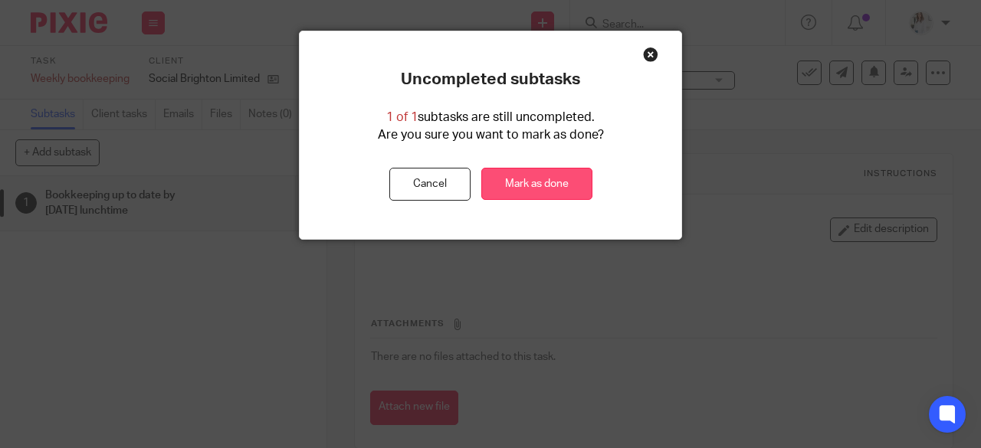
click at [523, 185] on link "Mark as done" at bounding box center [536, 184] width 111 height 33
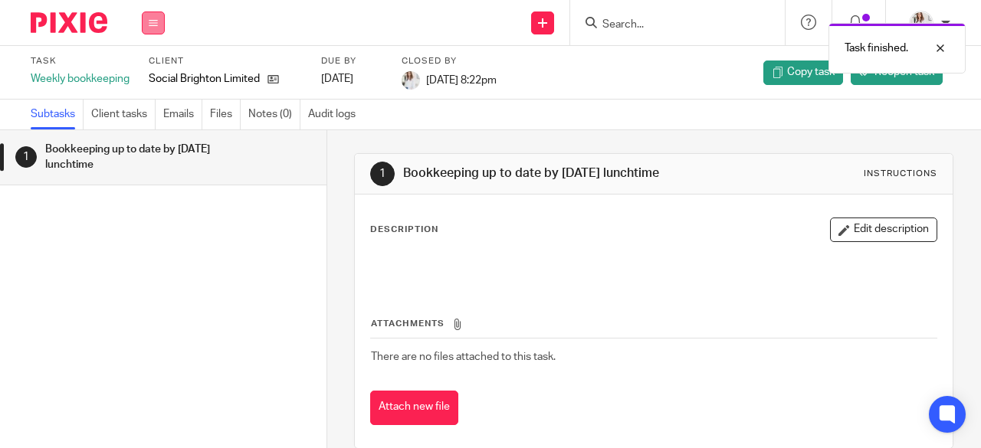
click at [151, 27] on icon at bounding box center [153, 22] width 9 height 9
click at [136, 73] on link "Work" at bounding box center [146, 71] width 27 height 11
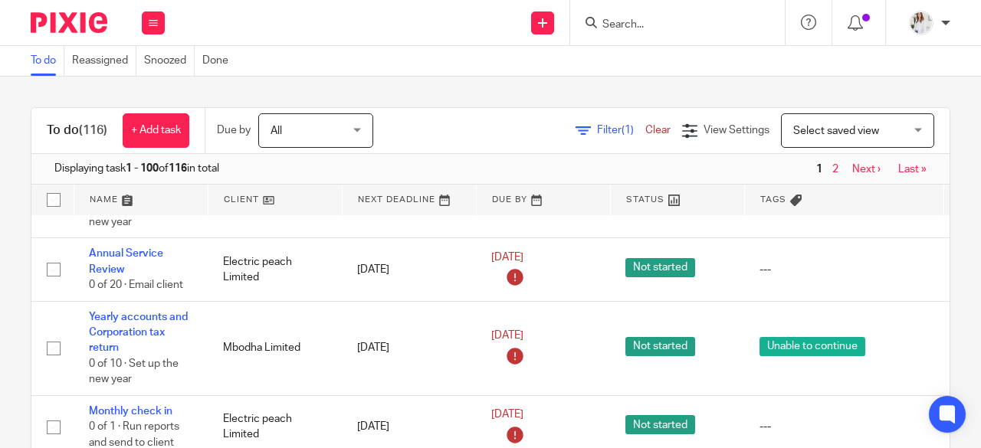
scroll to position [599, 0]
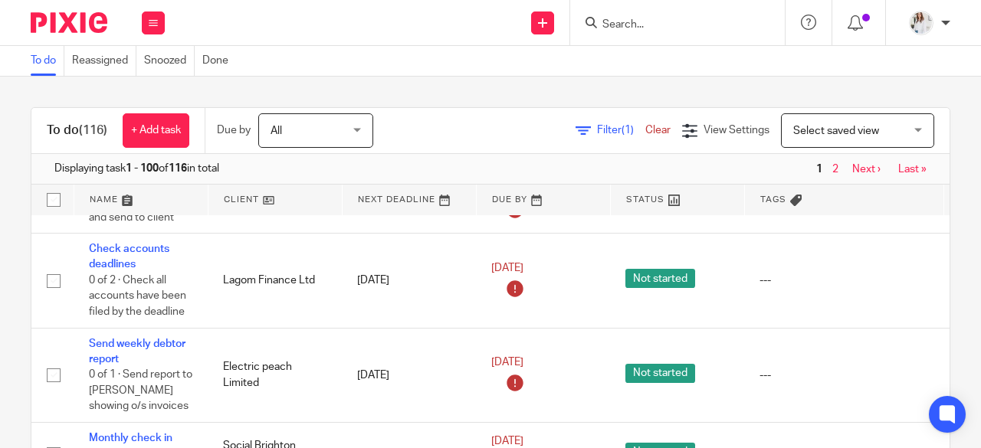
drag, startPoint x: 926, startPoint y: 225, endPoint x: 922, endPoint y: 192, distance: 32.5
click at [922, 192] on div "To do (116) + Add task Due by All All Today Tomorrow This week Next week This m…" at bounding box center [491, 292] width 920 height 370
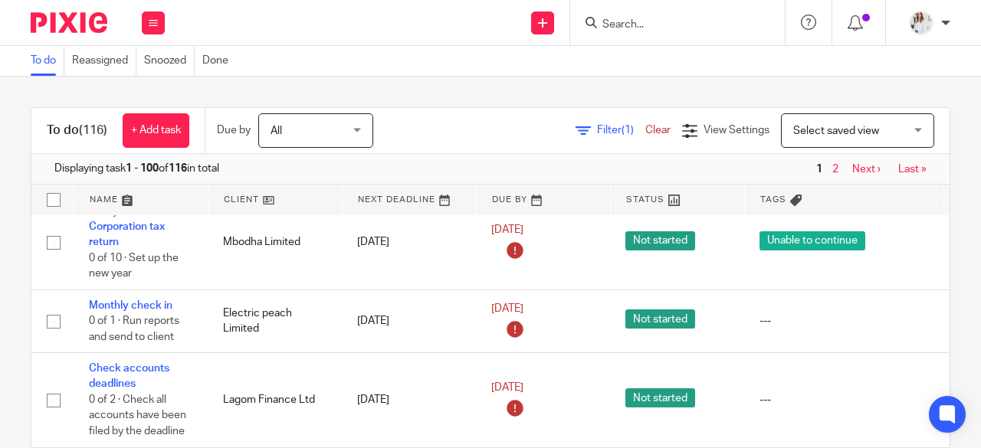
scroll to position [550, 0]
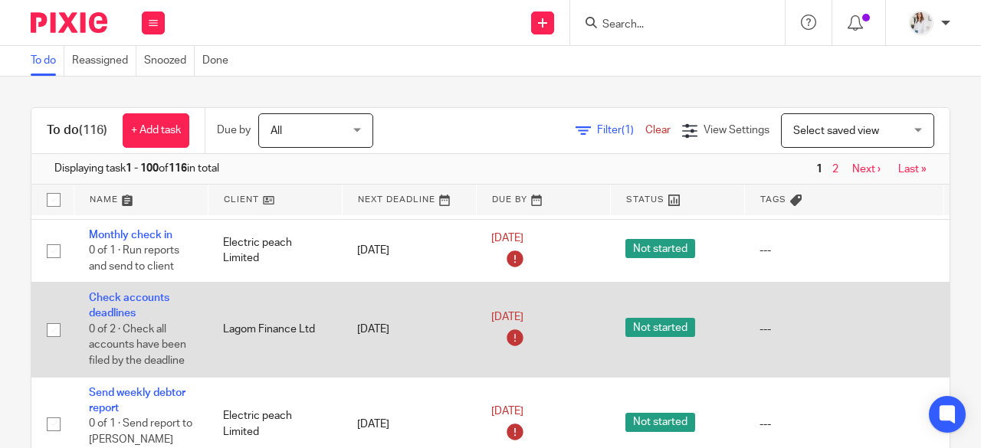
click at [52, 323] on input "checkbox" at bounding box center [53, 330] width 29 height 29
checkbox input "true"
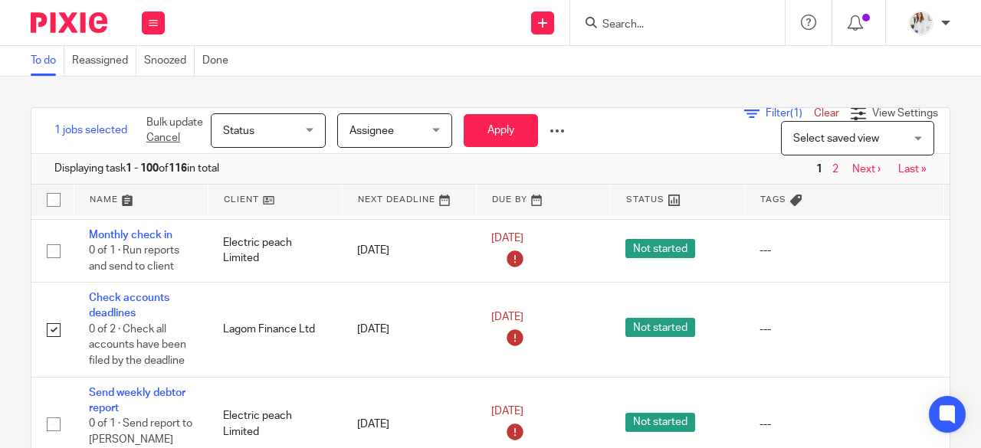
click at [564, 122] on div "Bulk update Cancel Status Status Status Not started In progress Done Assignee A…" at bounding box center [356, 130] width 442 height 45
click at [561, 128] on div at bounding box center [557, 130] width 15 height 15
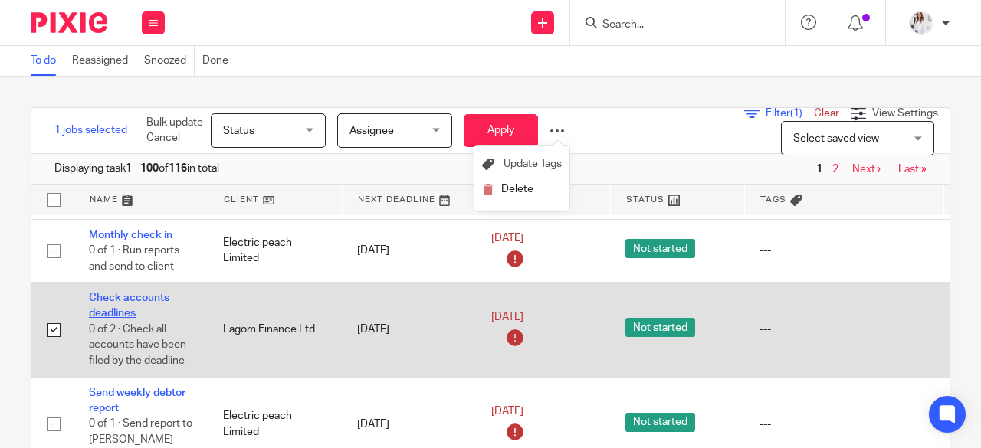
click at [115, 295] on link "Check accounts deadlines" at bounding box center [129, 306] width 80 height 26
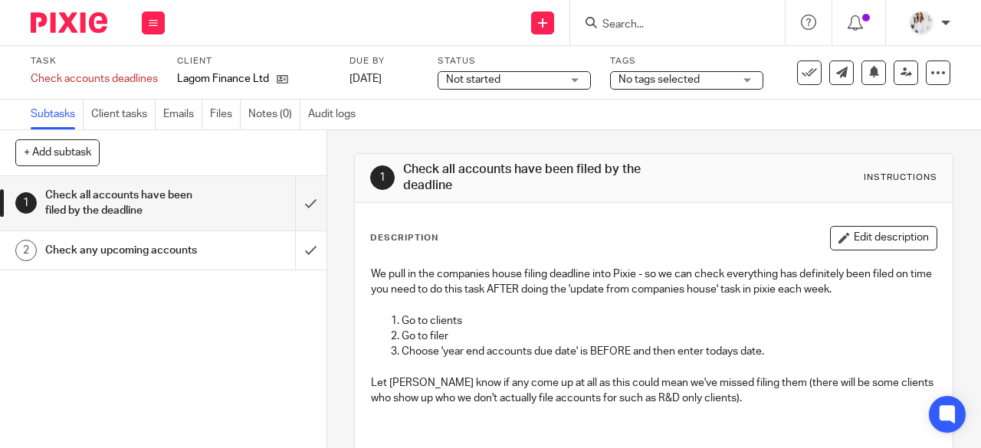
click at [802, 78] on icon at bounding box center [809, 72] width 15 height 15
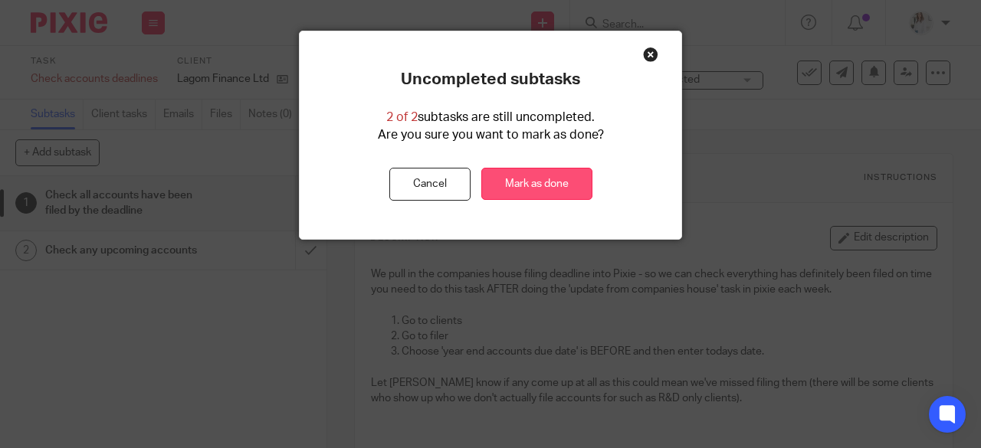
click at [557, 172] on link "Mark as done" at bounding box center [536, 184] width 111 height 33
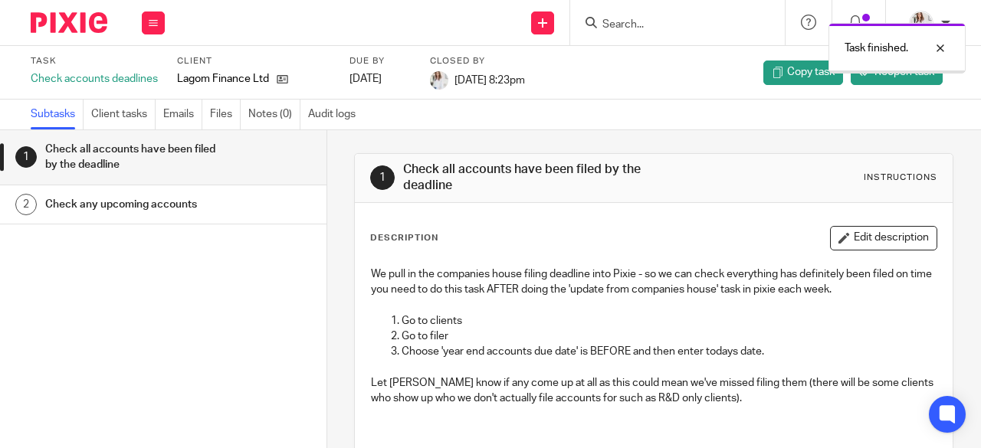
click at [166, 21] on div "Work Email Clients Team Reports Settings" at bounding box center [153, 22] width 54 height 45
click at [133, 74] on link "Work" at bounding box center [146, 71] width 27 height 11
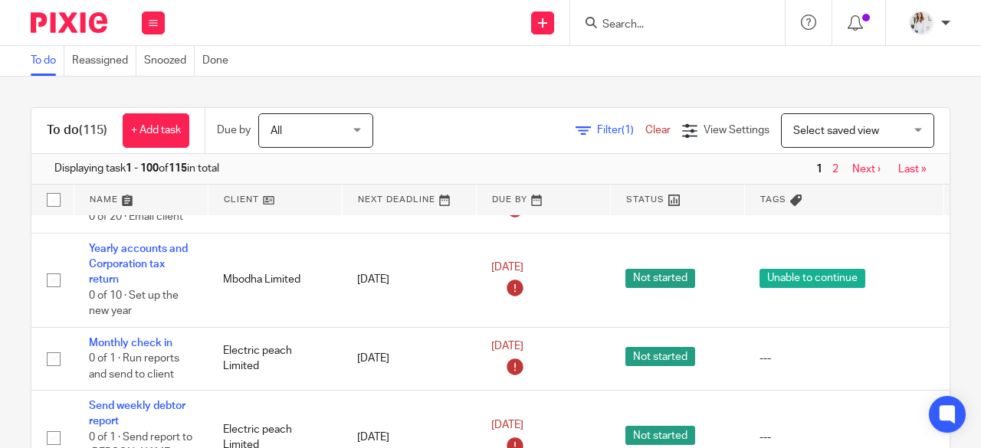
scroll to position [568, 0]
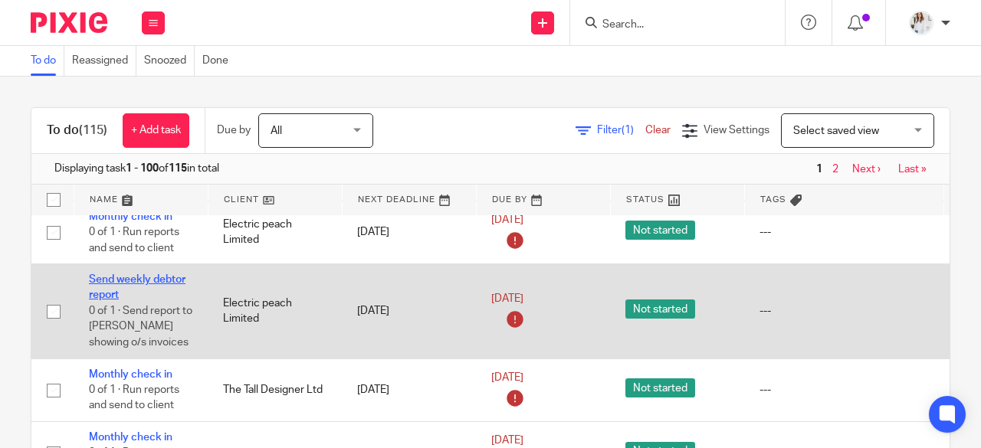
click at [140, 278] on link "Send weekly debtor report" at bounding box center [137, 287] width 97 height 26
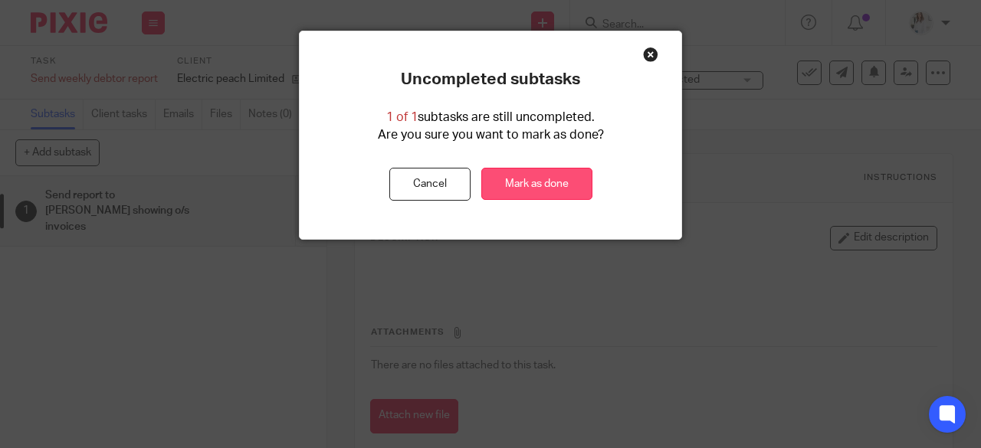
click at [506, 182] on link "Mark as done" at bounding box center [536, 184] width 111 height 33
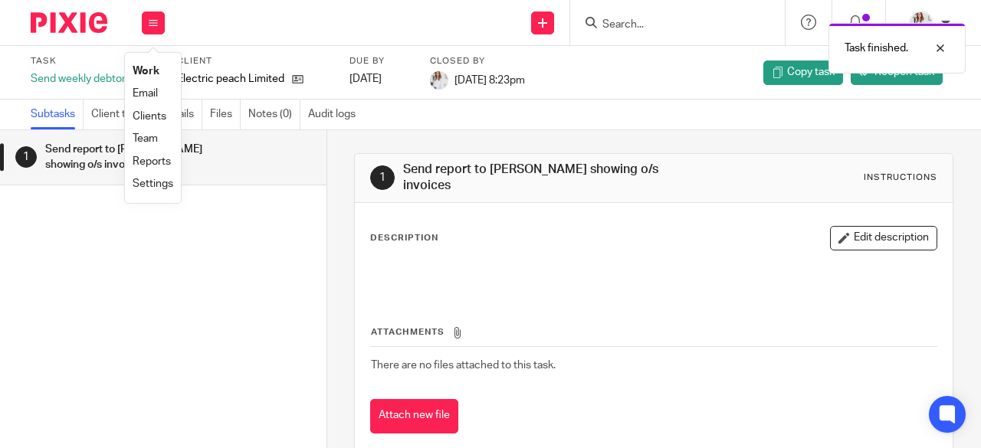
click at [143, 71] on link "Work" at bounding box center [146, 71] width 27 height 11
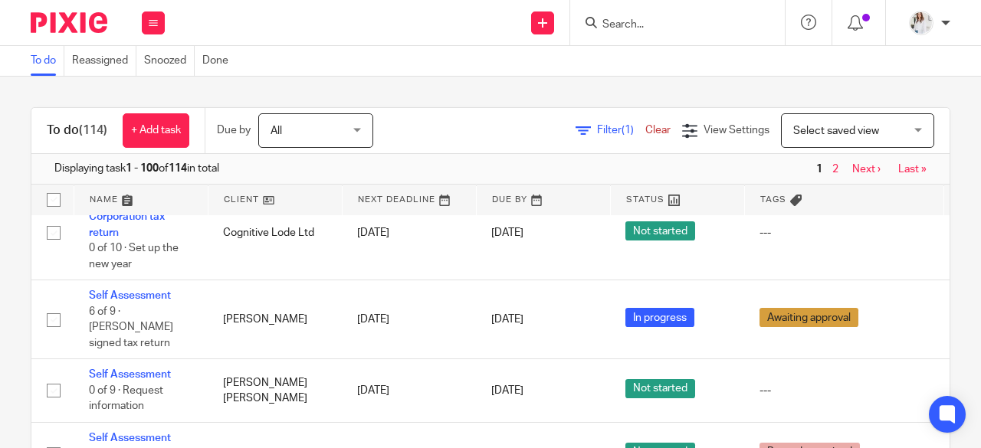
scroll to position [4454, 0]
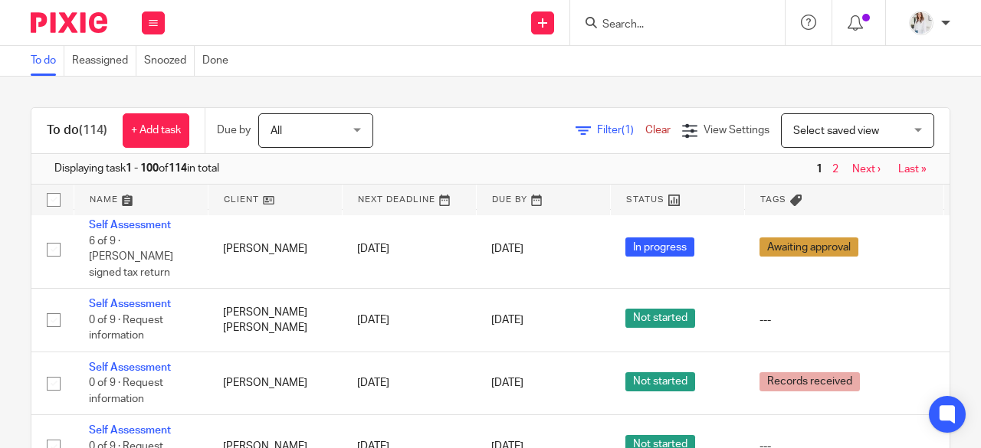
click at [940, 369] on div "To do (114) + Add task Due by All All Today Tomorrow This week Next week This m…" at bounding box center [490, 263] width 981 height 372
click at [940, 375] on div "To do (114) + Add task Due by All All Today Tomorrow This week Next week This m…" at bounding box center [490, 263] width 981 height 372
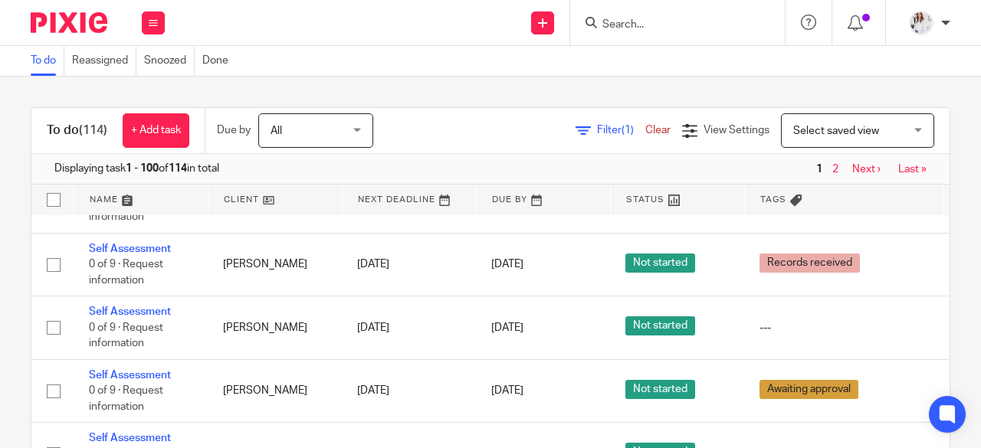
scroll to position [58, 0]
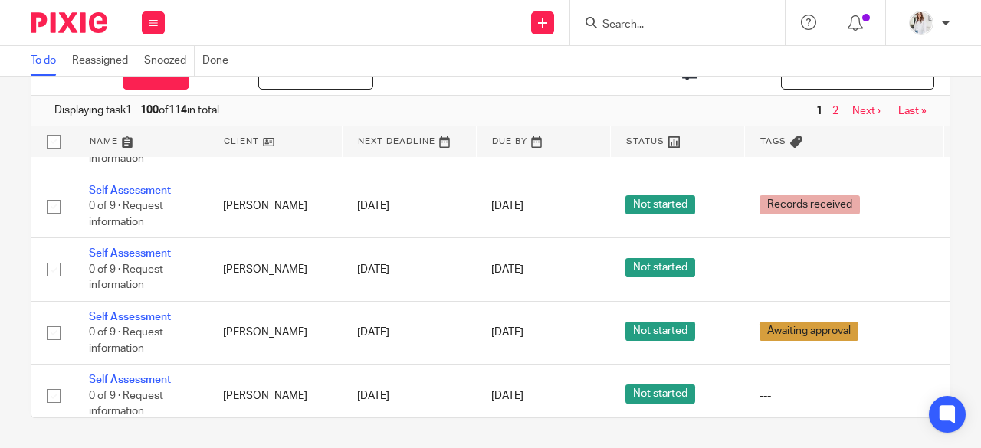
click at [842, 103] on div "1 2 Next › Last »" at bounding box center [869, 110] width 145 height 15
click at [853, 110] on link "Next ›" at bounding box center [867, 111] width 28 height 11
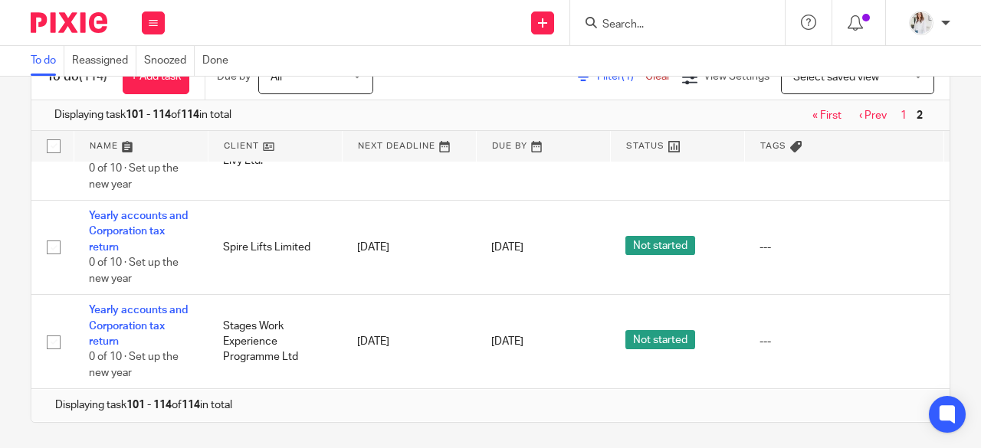
scroll to position [58, 0]
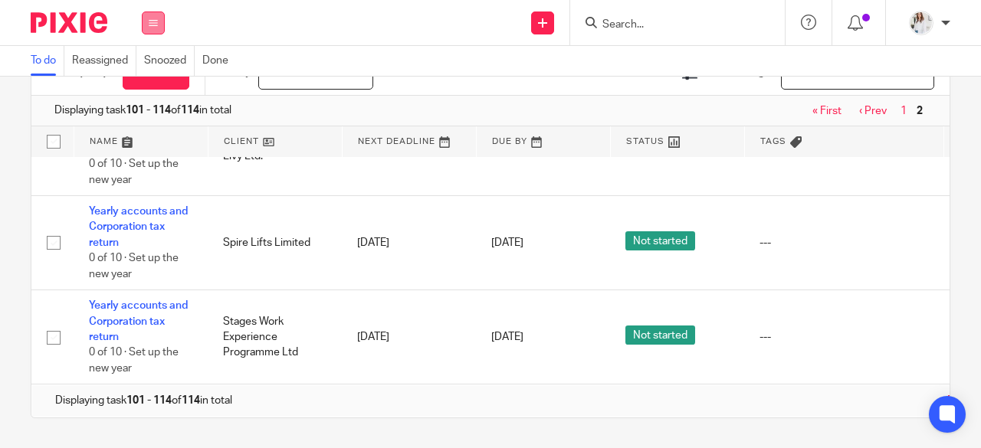
click at [144, 18] on button at bounding box center [153, 22] width 23 height 23
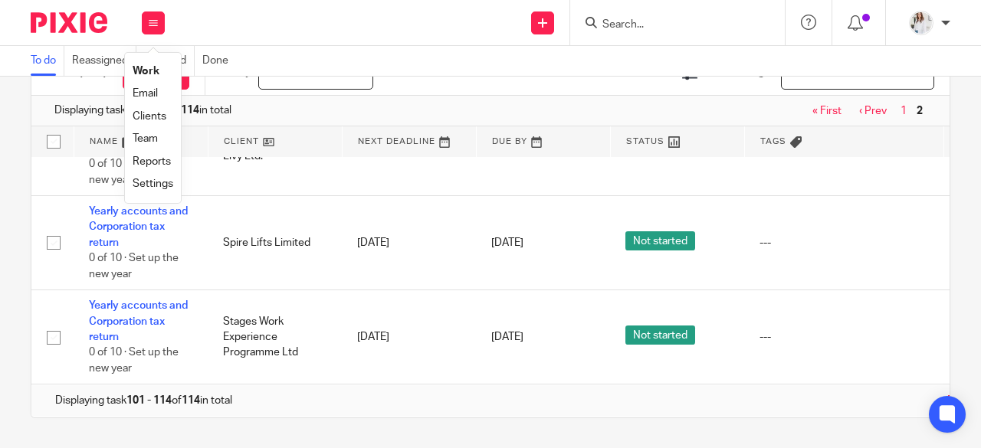
click at [140, 66] on link "Work" at bounding box center [146, 71] width 27 height 11
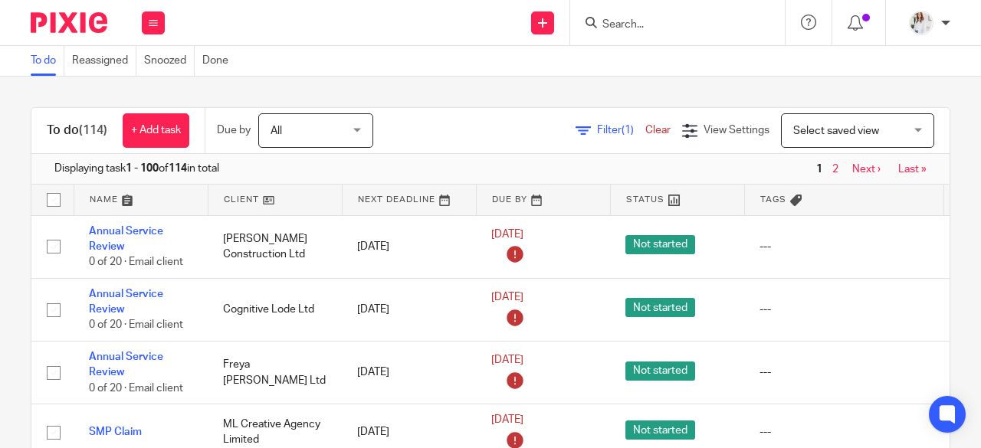
click at [251, 143] on div "Due by All All Today Tomorrow This week Next week This month Next month All all" at bounding box center [302, 130] width 195 height 45
